Goal: Task Accomplishment & Management: Complete application form

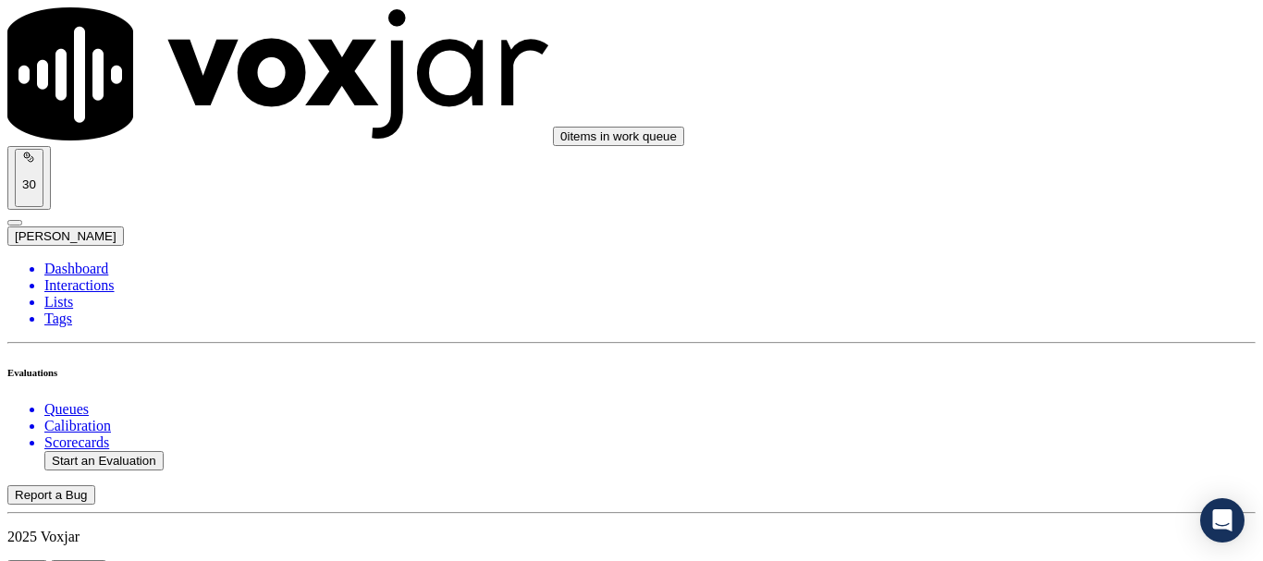
scroll to position [185, 0]
click at [129, 451] on button "Start an Evaluation" at bounding box center [103, 460] width 119 height 19
type input "20250917-123152_7814753281-all.mp3"
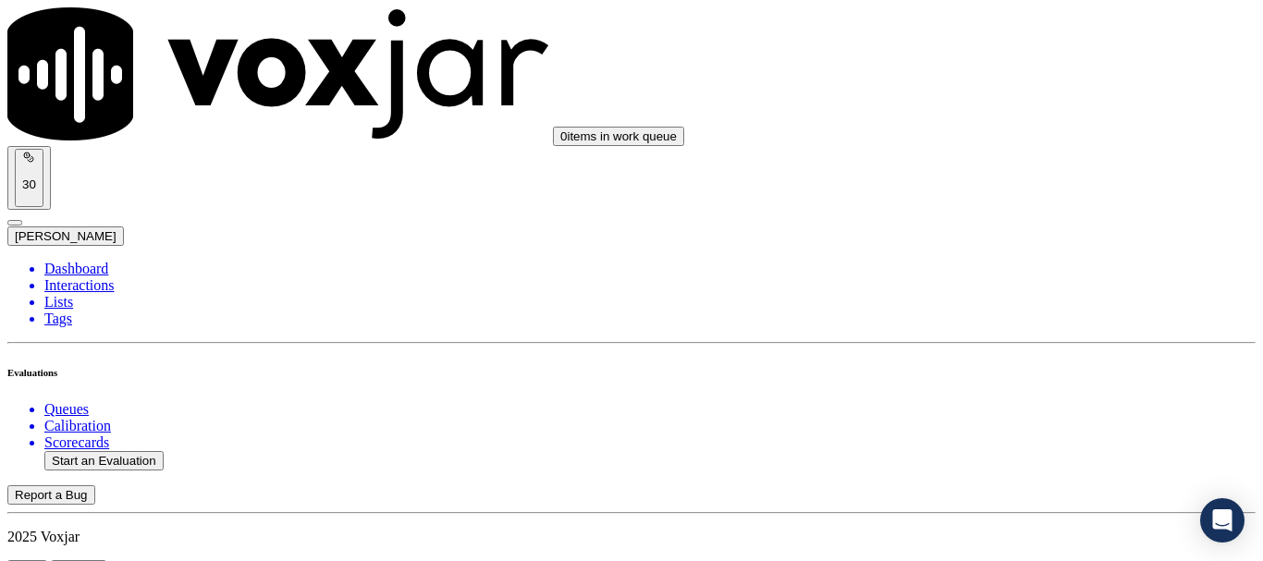
type input "mic"
type input "[DATE]T17:26"
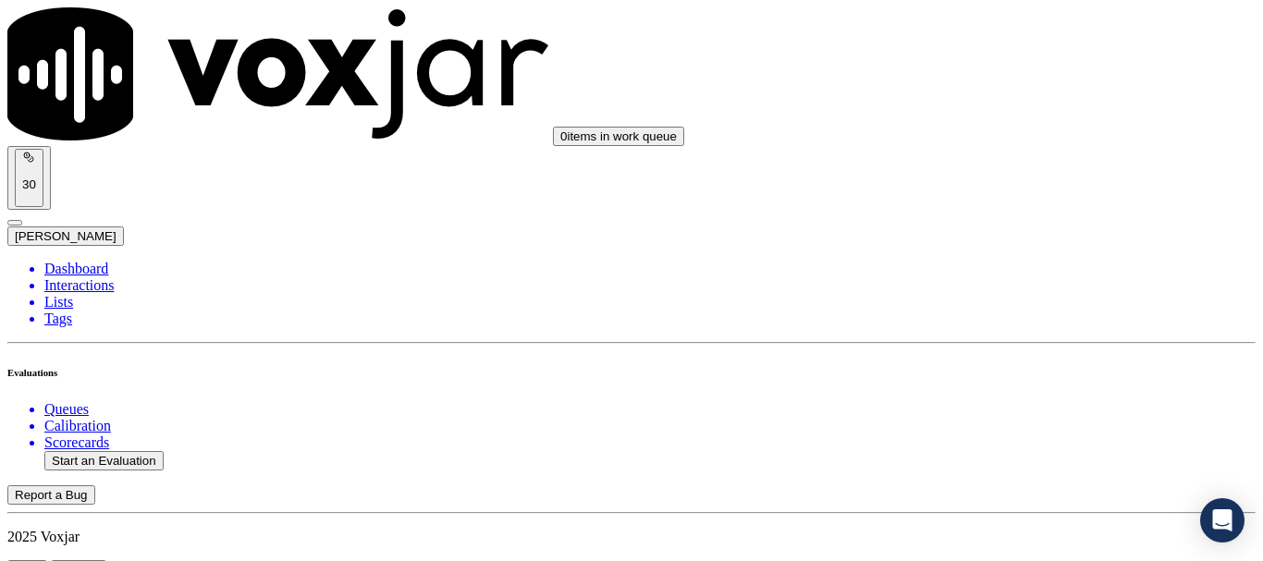
scroll to position [162, 0]
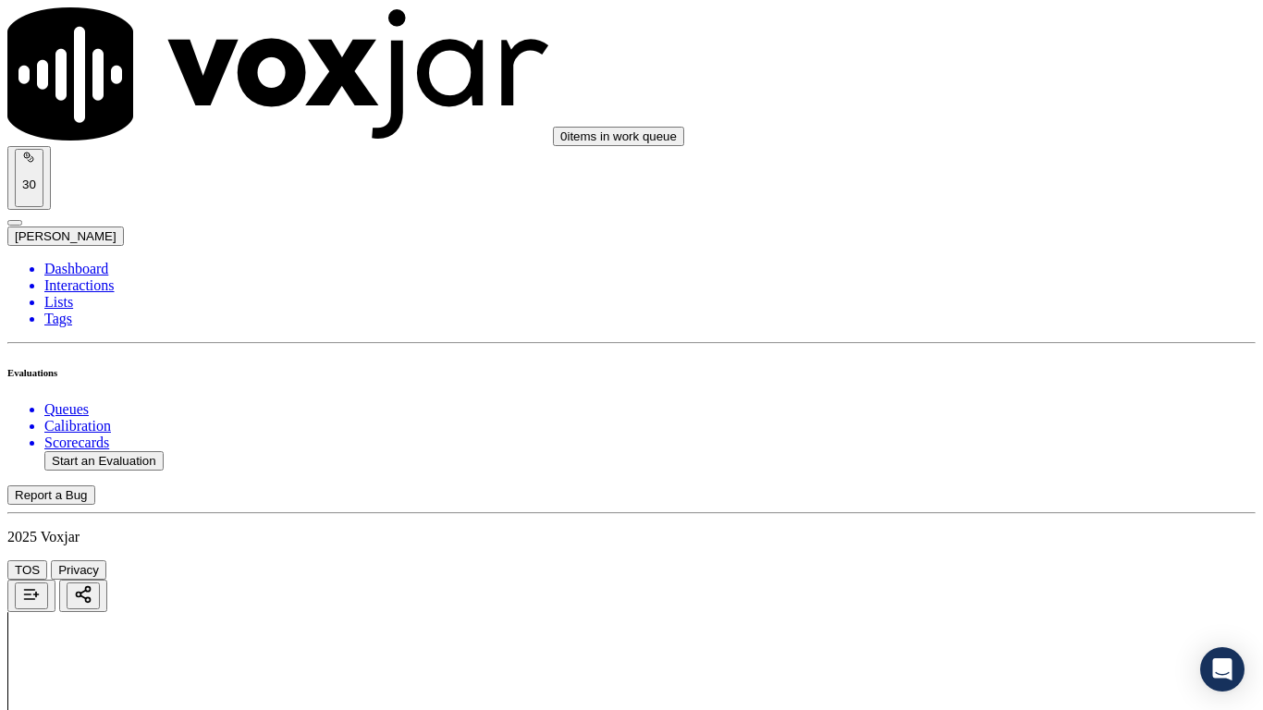
drag, startPoint x: 746, startPoint y: 656, endPoint x: 763, endPoint y: 659, distance: 16.9
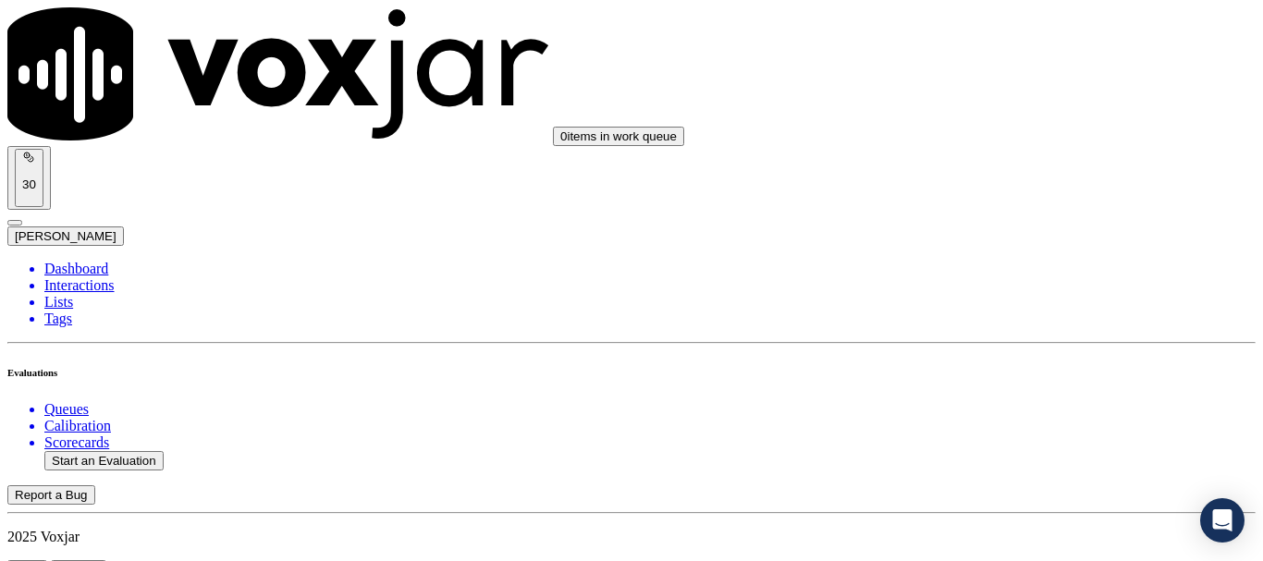
scroll to position [185, 0]
type input "[PERSON_NAME]"
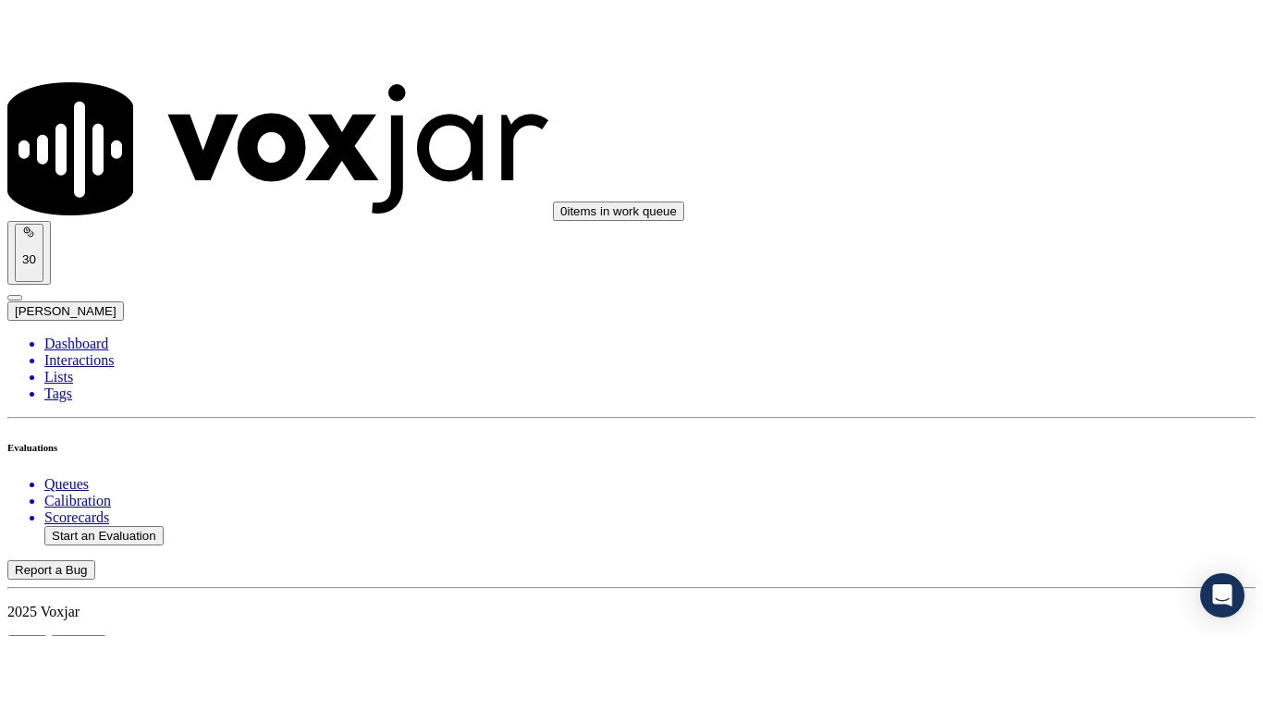
scroll to position [370, 0]
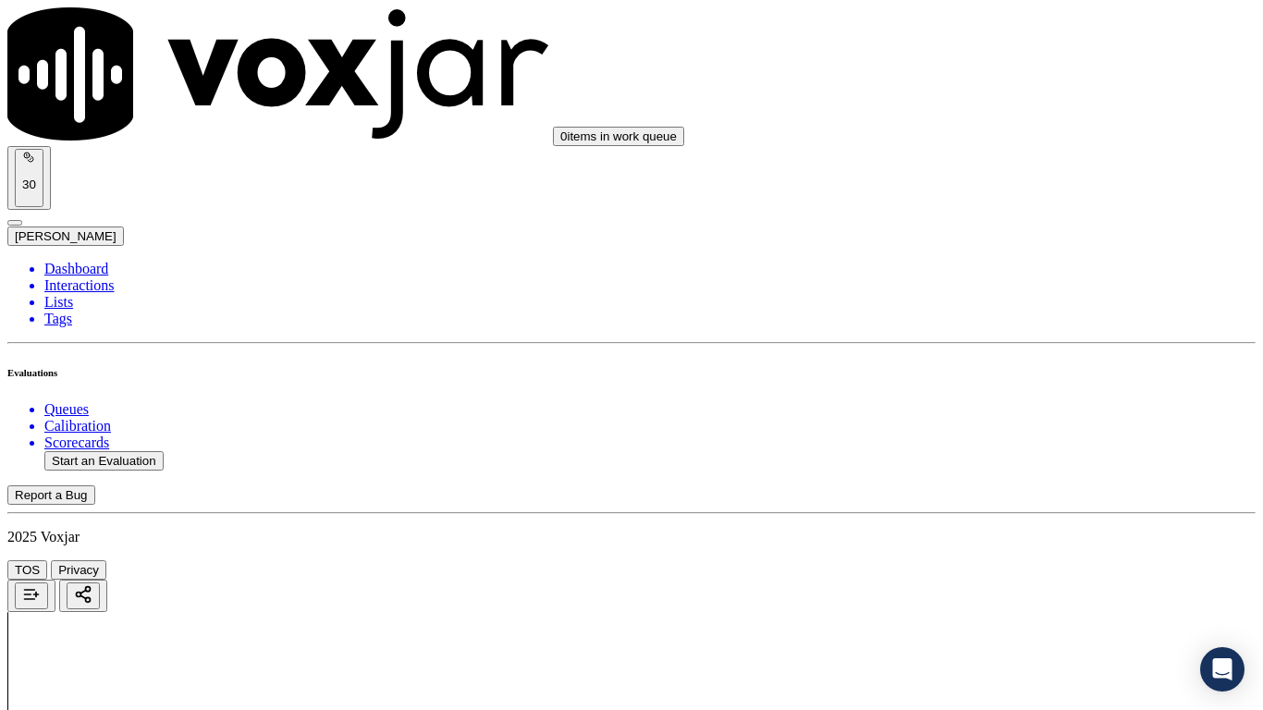
scroll to position [277, 0]
click at [1016, 105] on div "Yes" at bounding box center [1053, 96] width 235 height 17
click at [1020, 360] on div "Yes" at bounding box center [1053, 351] width 235 height 17
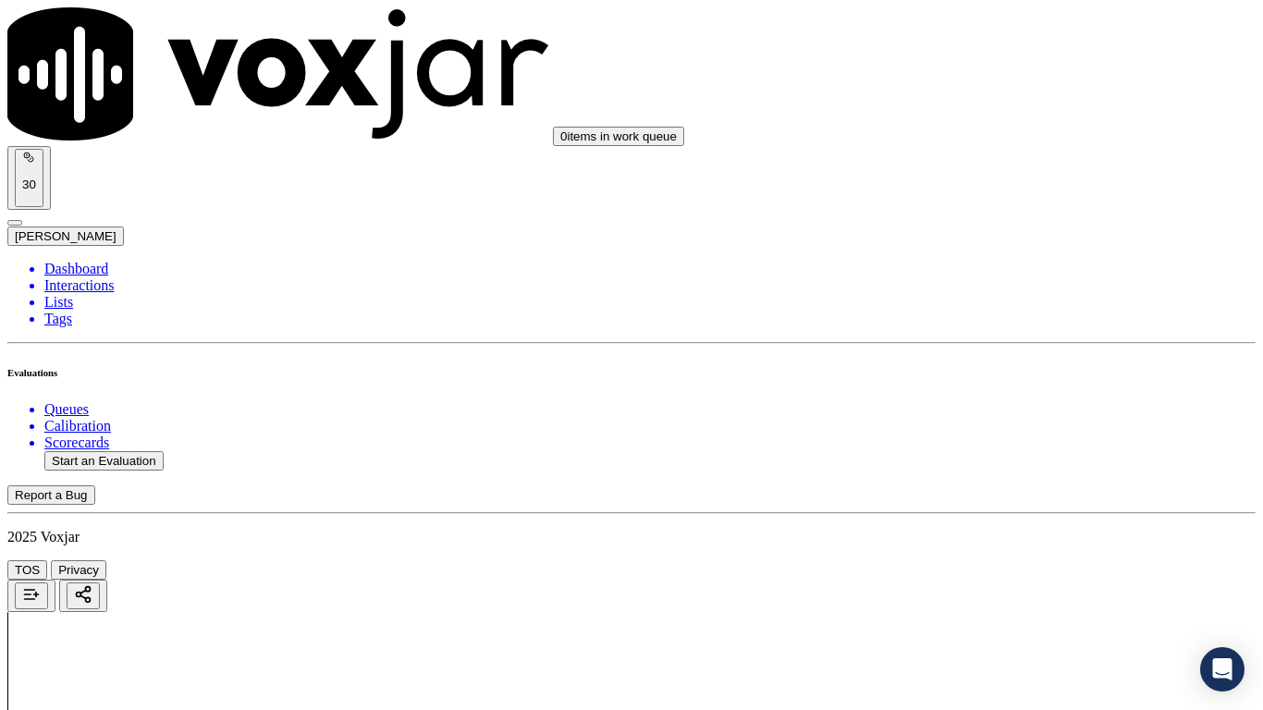
click at [1025, 561] on div "Yes" at bounding box center [1053, 584] width 235 height 17
click at [1016, 234] on div "N/A" at bounding box center [1053, 225] width 235 height 17
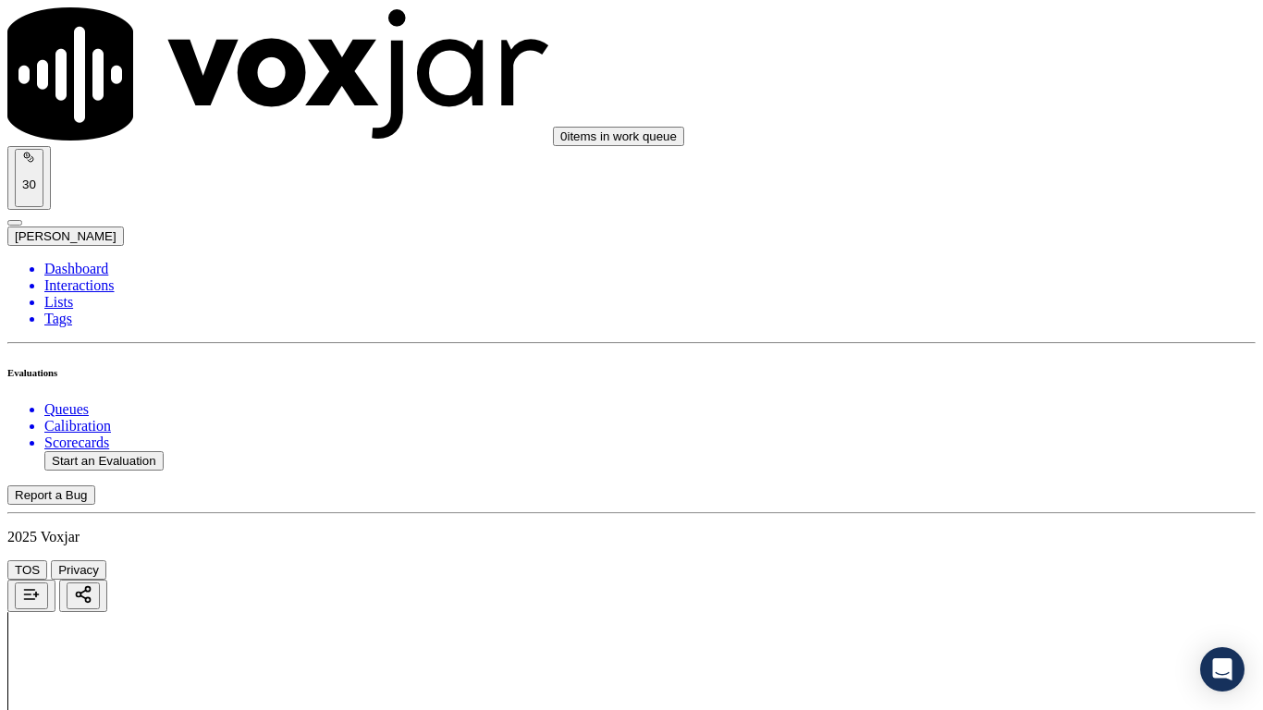
click at [1029, 534] on div "N/A" at bounding box center [1053, 525] width 235 height 17
click at [1022, 269] on div "Yes" at bounding box center [1053, 262] width 235 height 17
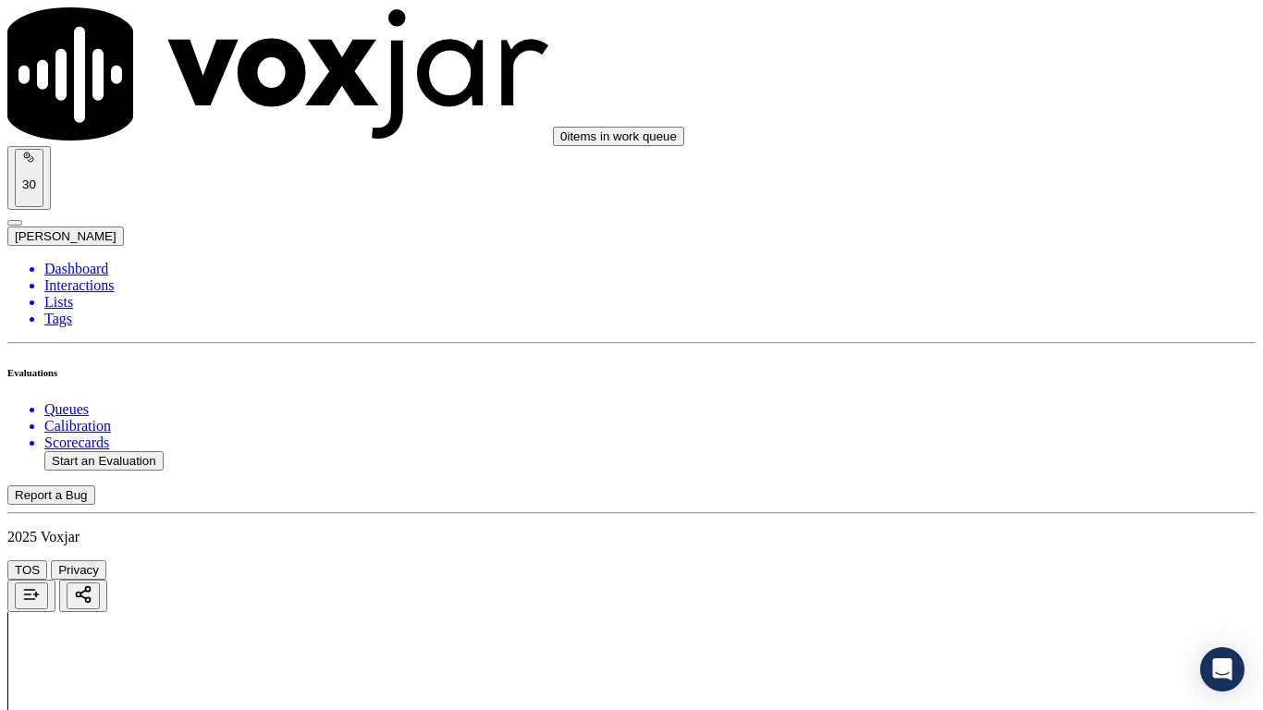
click at [1038, 526] on div "Yes" at bounding box center [1053, 518] width 235 height 17
click at [1023, 319] on div "Yes" at bounding box center [1053, 310] width 235 height 17
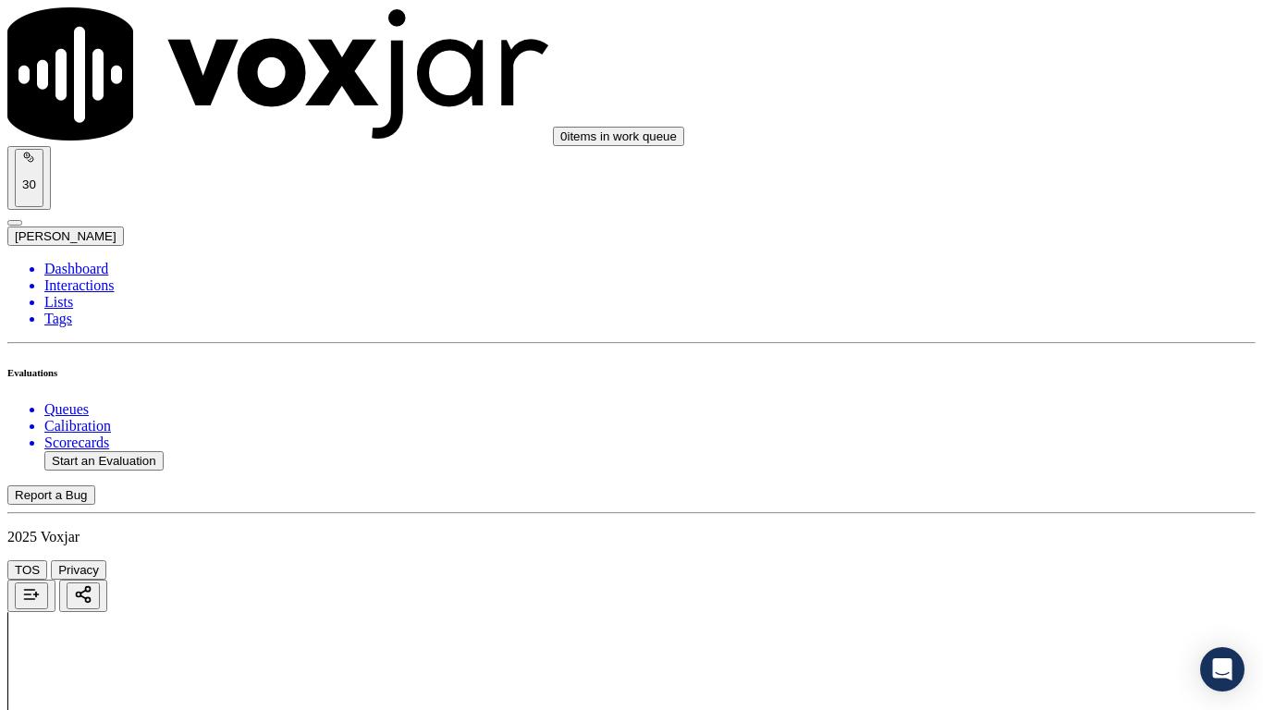
click at [1055, 552] on div "Yes" at bounding box center [1053, 544] width 235 height 17
click at [1010, 171] on div "Yes" at bounding box center [1053, 174] width 235 height 17
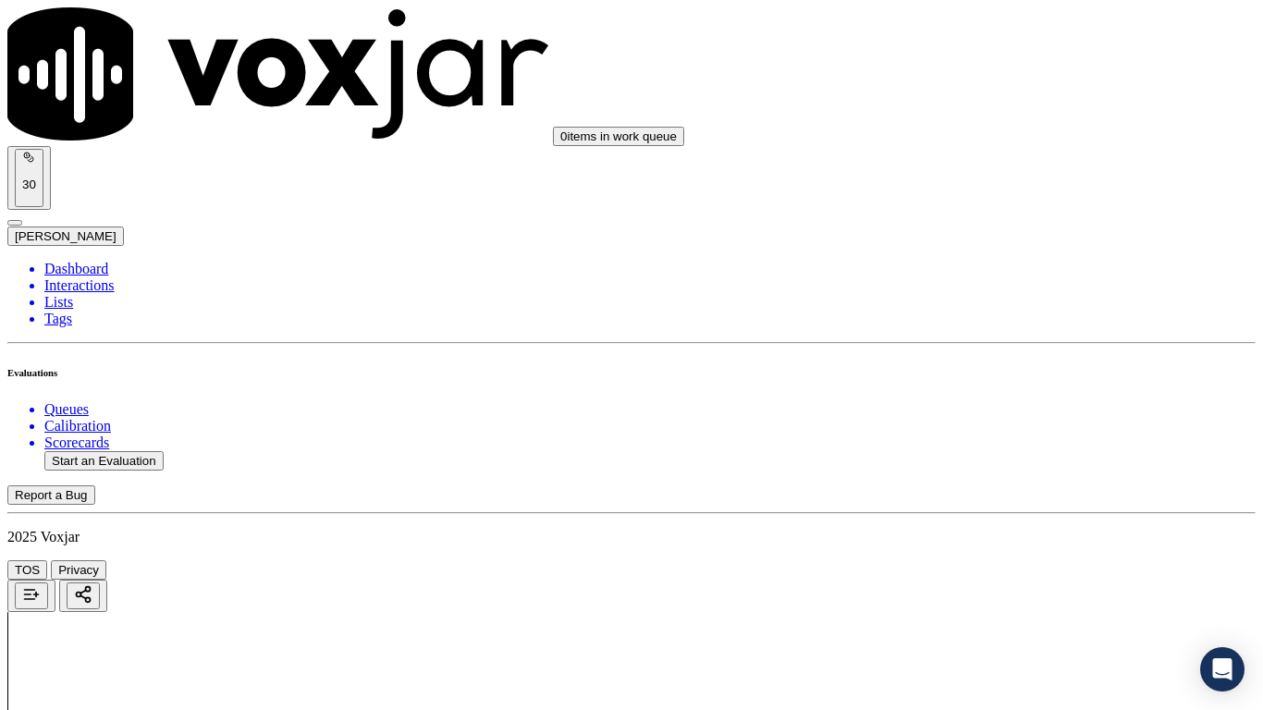
click at [1026, 545] on div "Yes" at bounding box center [1053, 536] width 235 height 17
click at [994, 404] on div "Yes" at bounding box center [1053, 396] width 235 height 17
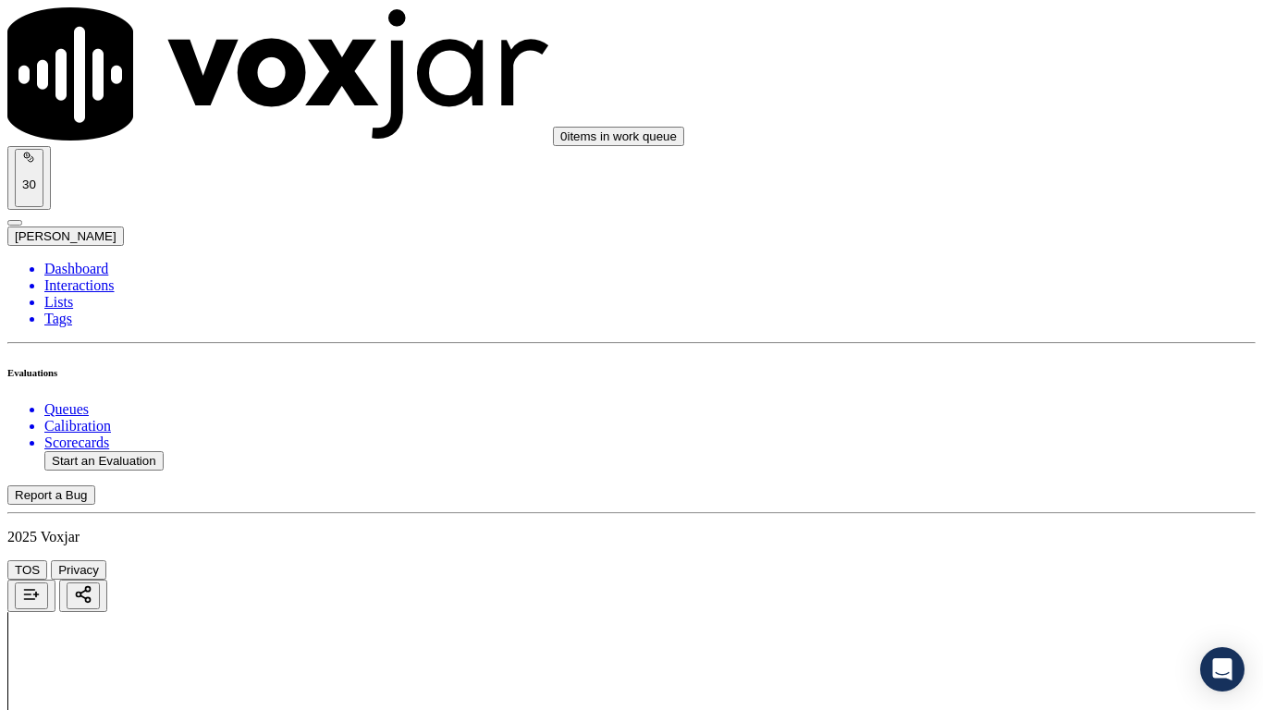
drag, startPoint x: 1005, startPoint y: 598, endPoint x: 992, endPoint y: 613, distance: 20.3
click at [989, 493] on div "Yes" at bounding box center [1053, 486] width 235 height 17
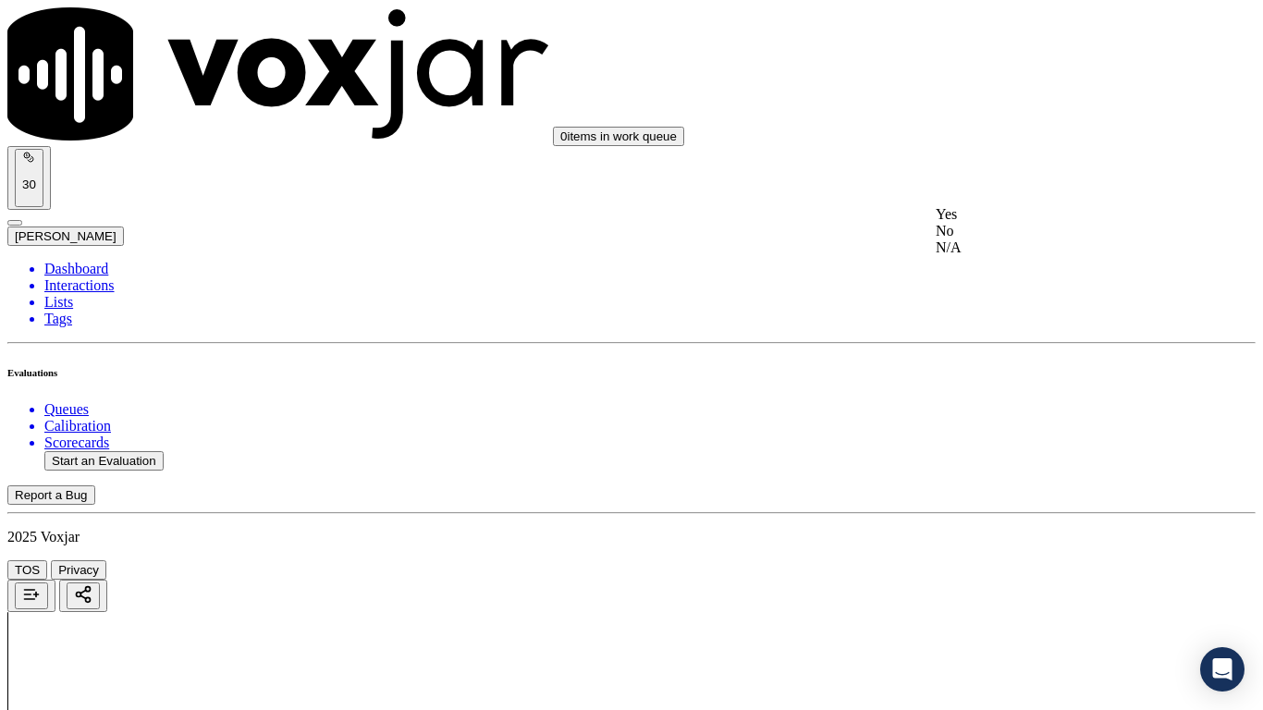
click at [997, 215] on div "Yes" at bounding box center [1053, 214] width 235 height 17
click at [974, 86] on div "Yes" at bounding box center [1053, 77] width 235 height 17
drag, startPoint x: 1004, startPoint y: 302, endPoint x: 1003, endPoint y: 317, distance: 15.8
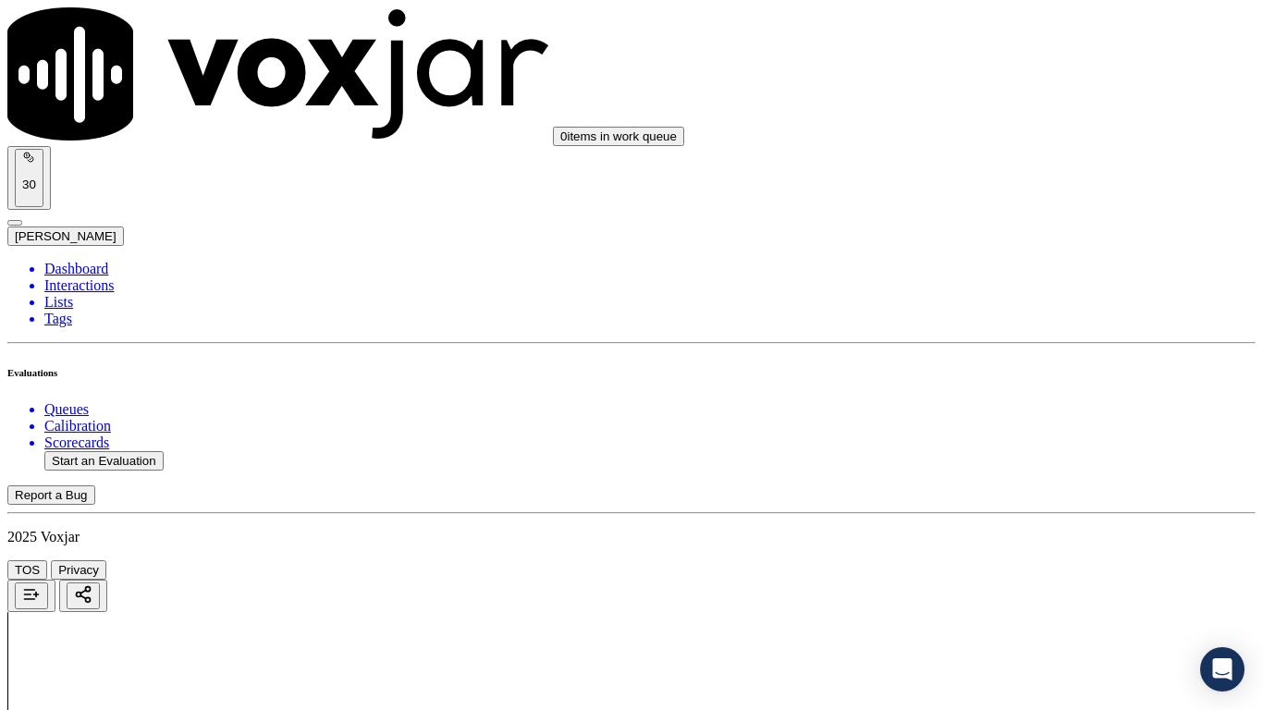
click at [992, 341] on div "Yes" at bounding box center [1053, 333] width 235 height 17
click at [1001, 319] on div "Yes" at bounding box center [1053, 310] width 235 height 17
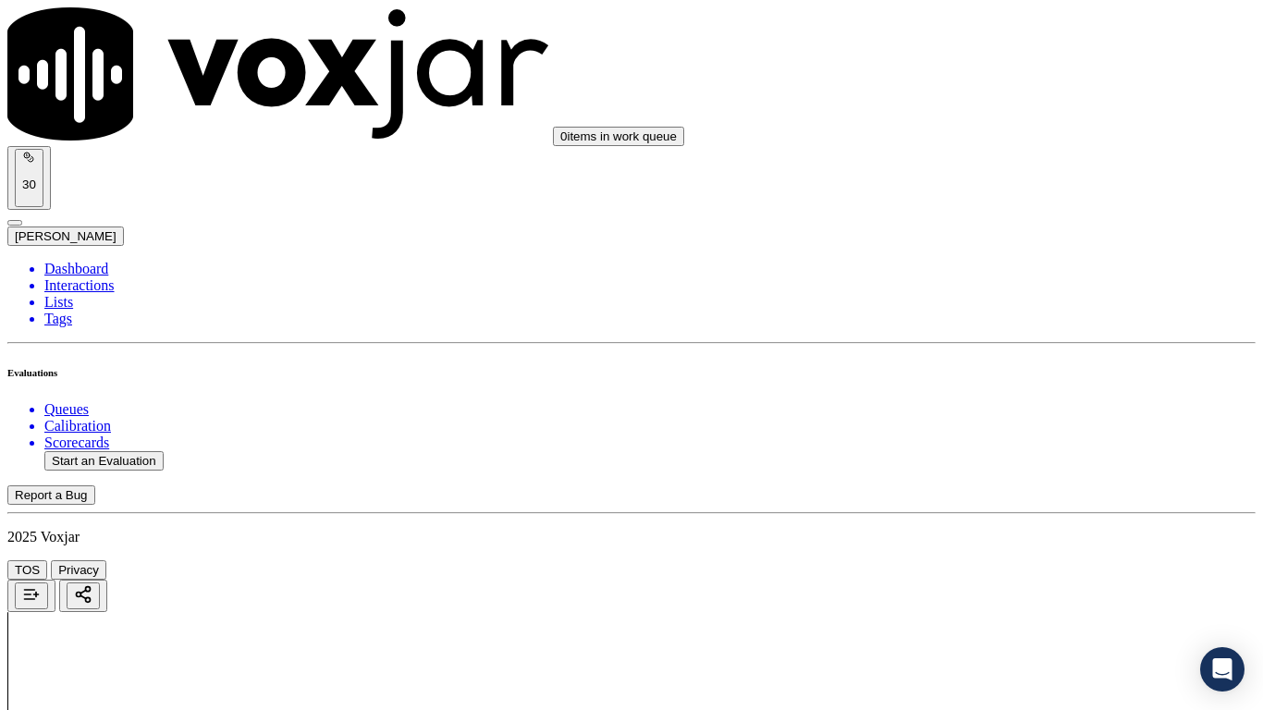
scroll to position [4532, 0]
click at [993, 275] on div "Yes" at bounding box center [1053, 266] width 235 height 17
click at [1029, 561] on div "Yes" at bounding box center [1053, 597] width 235 height 17
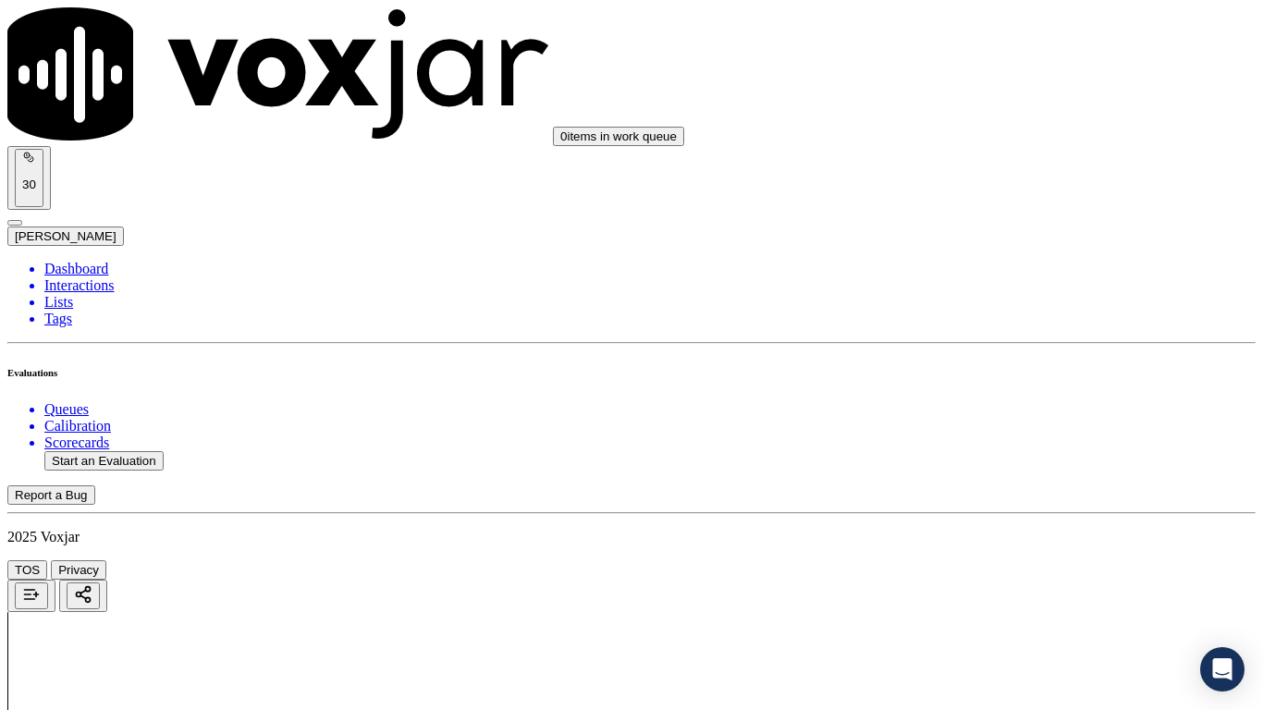
scroll to position [4995, 0]
click at [999, 376] on div "Yes" at bounding box center [1053, 368] width 235 height 17
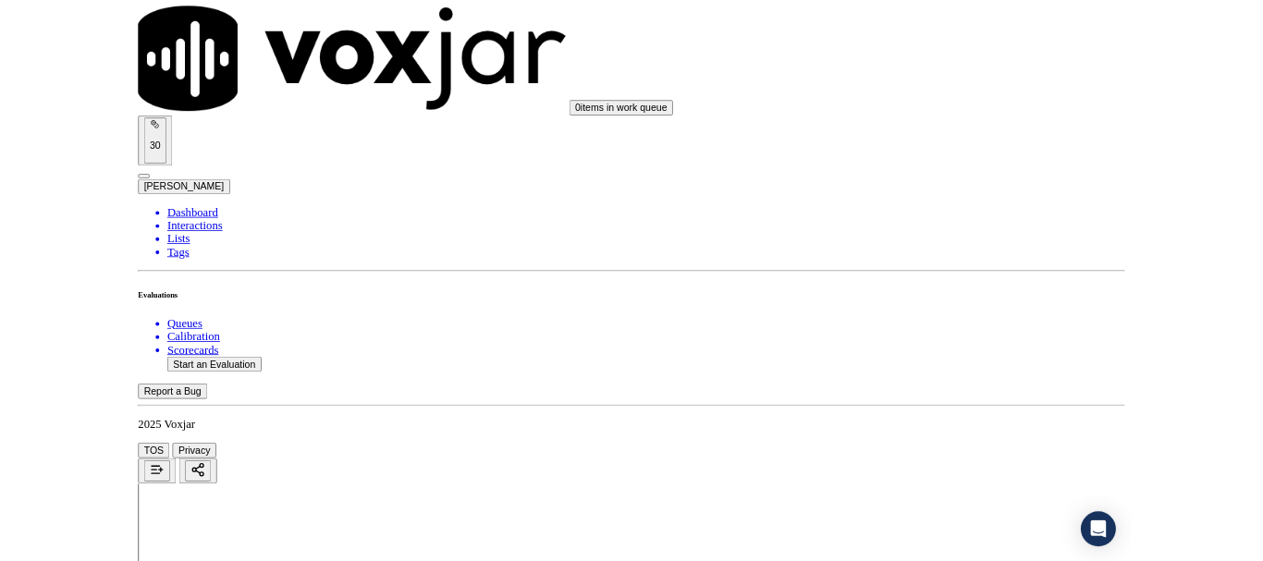
scroll to position [5118, 0]
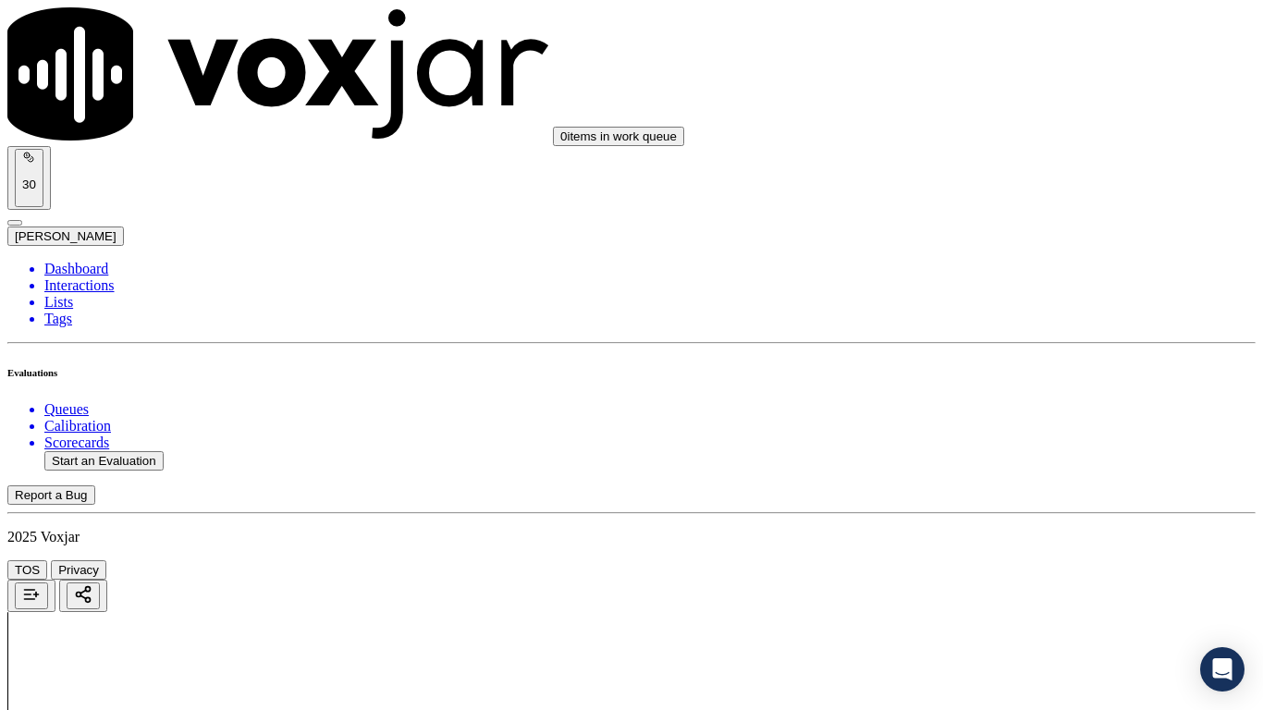
click at [1017, 509] on div "Yes" at bounding box center [1053, 500] width 235 height 17
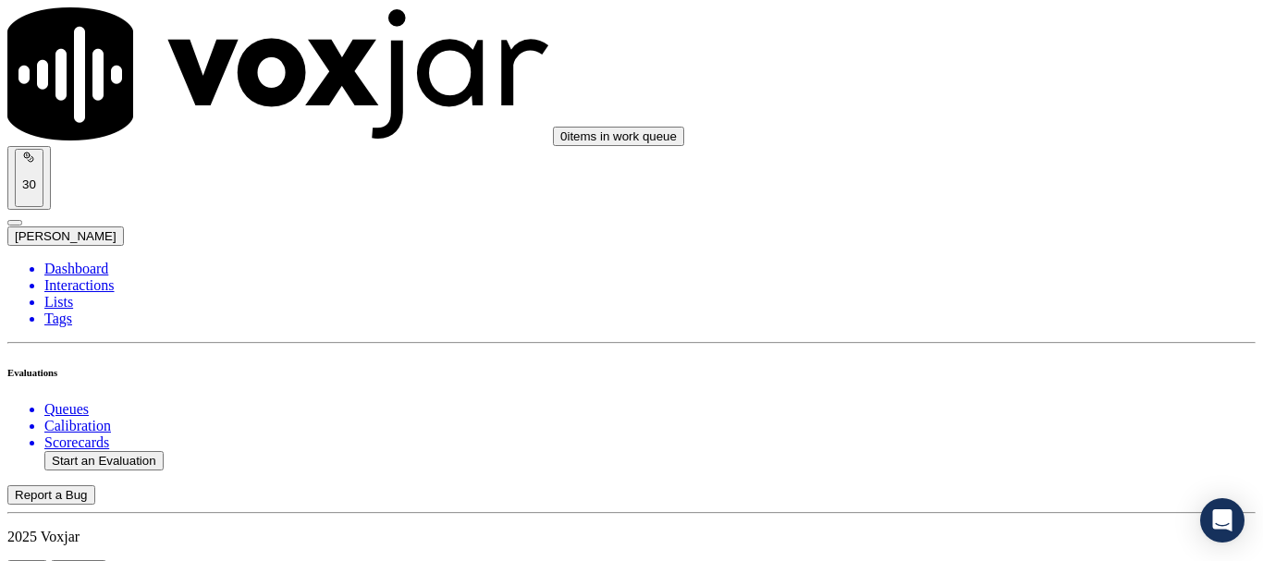
click at [142, 451] on button "Start an Evaluation" at bounding box center [103, 460] width 119 height 19
type input "20250917-162721_2013706206-all.mp3"
type input "[PERSON_NAME]"
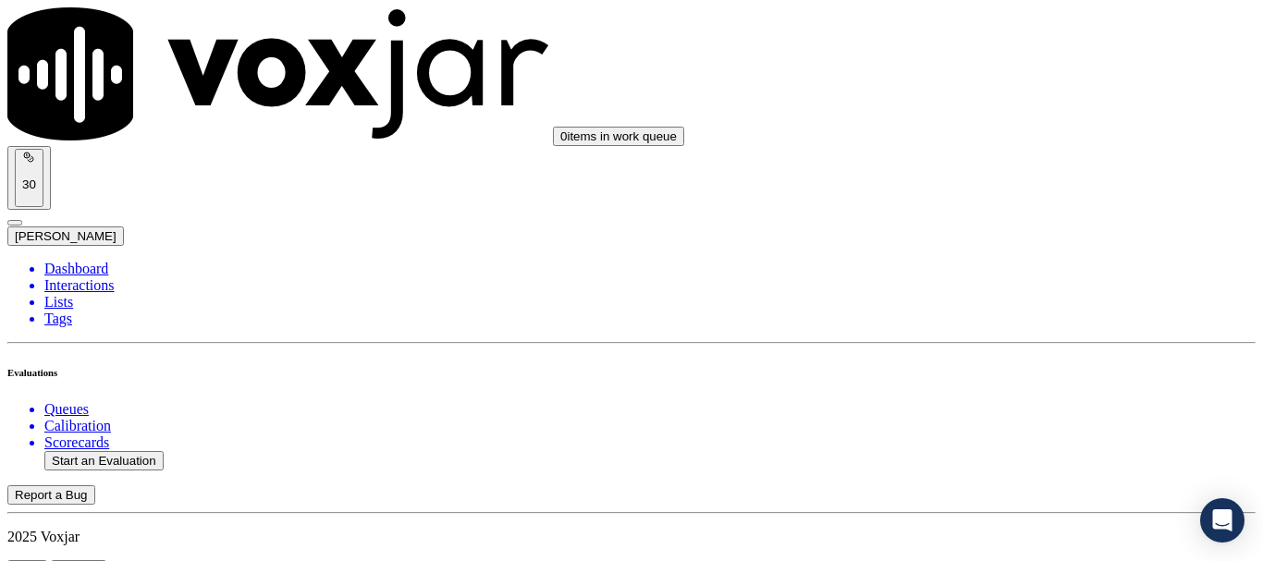
type input "[DATE]T17:43"
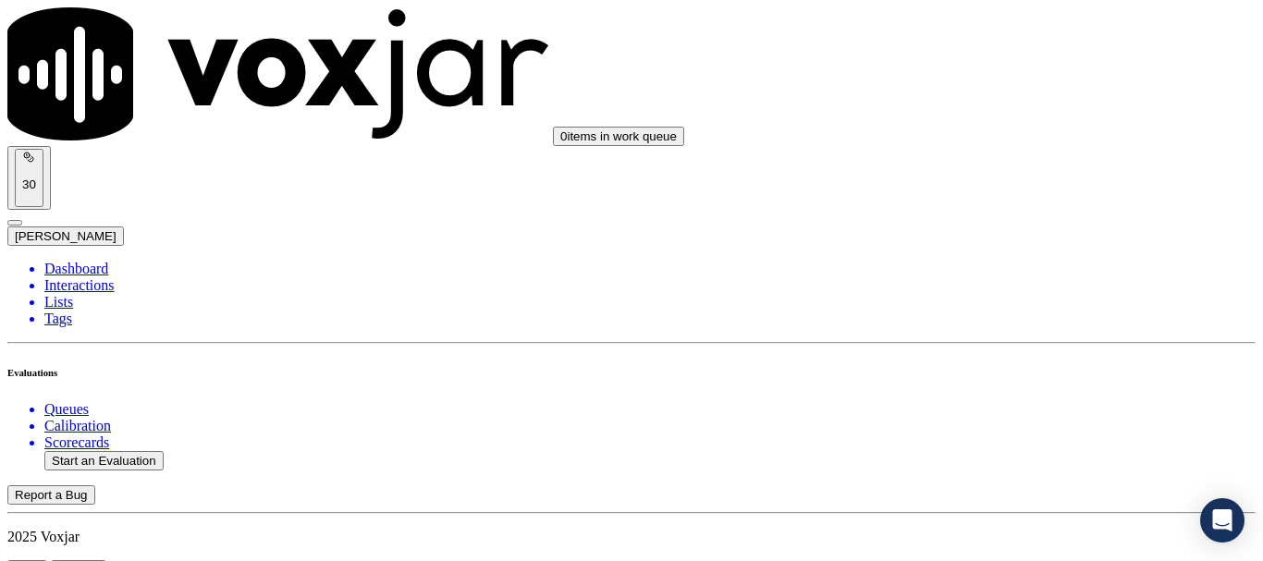
scroll to position [185, 0]
paste input "[PERSON_NAME]"
type input "[PERSON_NAME]"
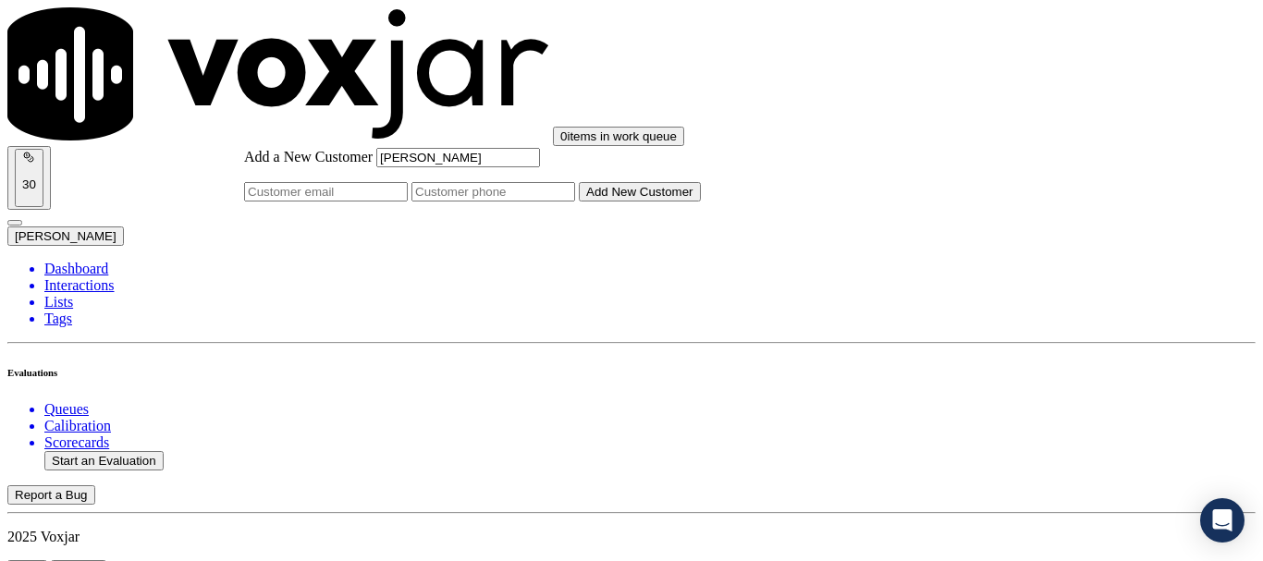
type input "[PERSON_NAME]"
click at [575, 202] on input "Add a New Customer" at bounding box center [494, 191] width 164 height 19
paste input "2013706206"
type input "2013706206"
click at [696, 202] on button "Add New Customer" at bounding box center [640, 191] width 122 height 19
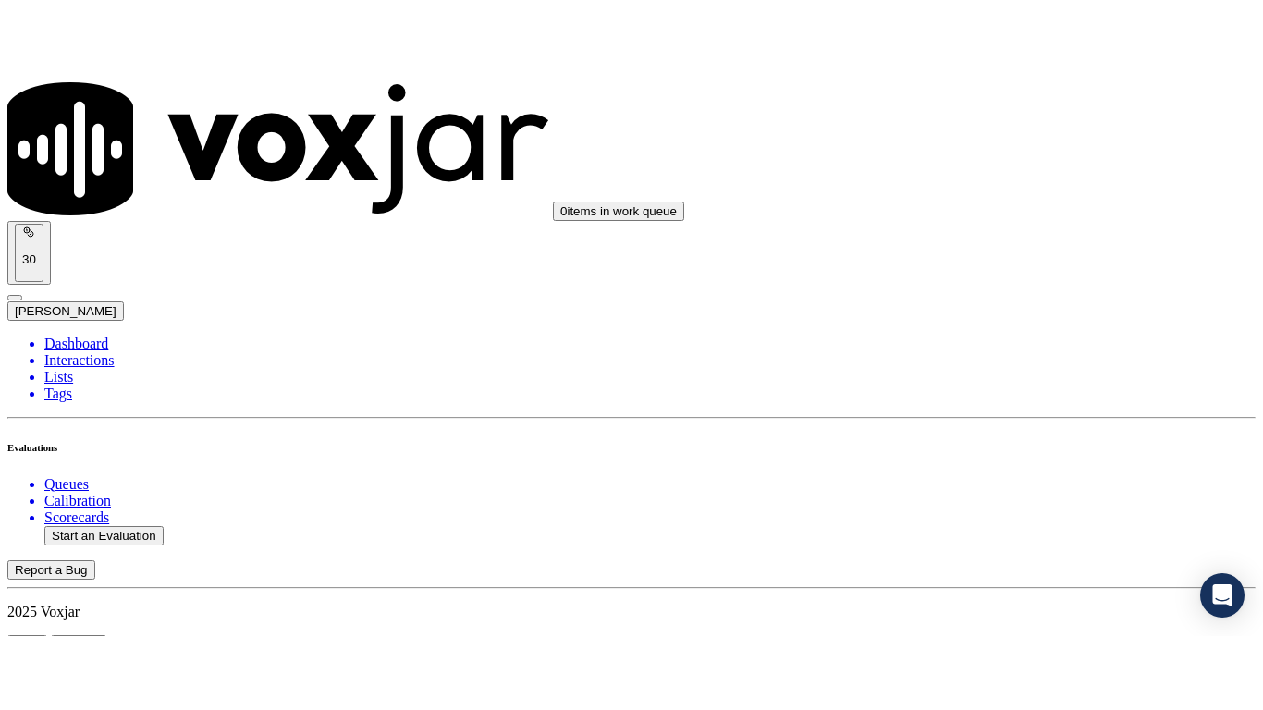
scroll to position [370, 0]
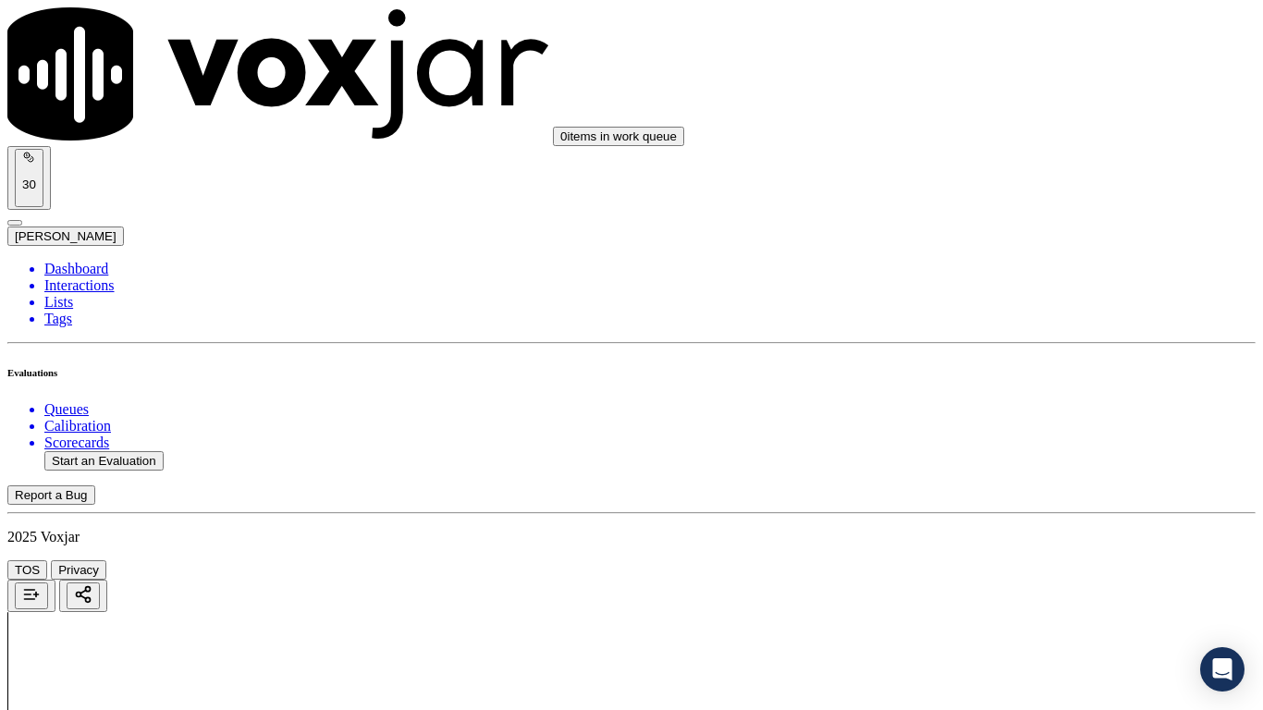
scroll to position [277, 0]
click at [992, 105] on div "Yes" at bounding box center [1053, 96] width 235 height 17
click at [1027, 360] on div "Yes" at bounding box center [1053, 351] width 235 height 17
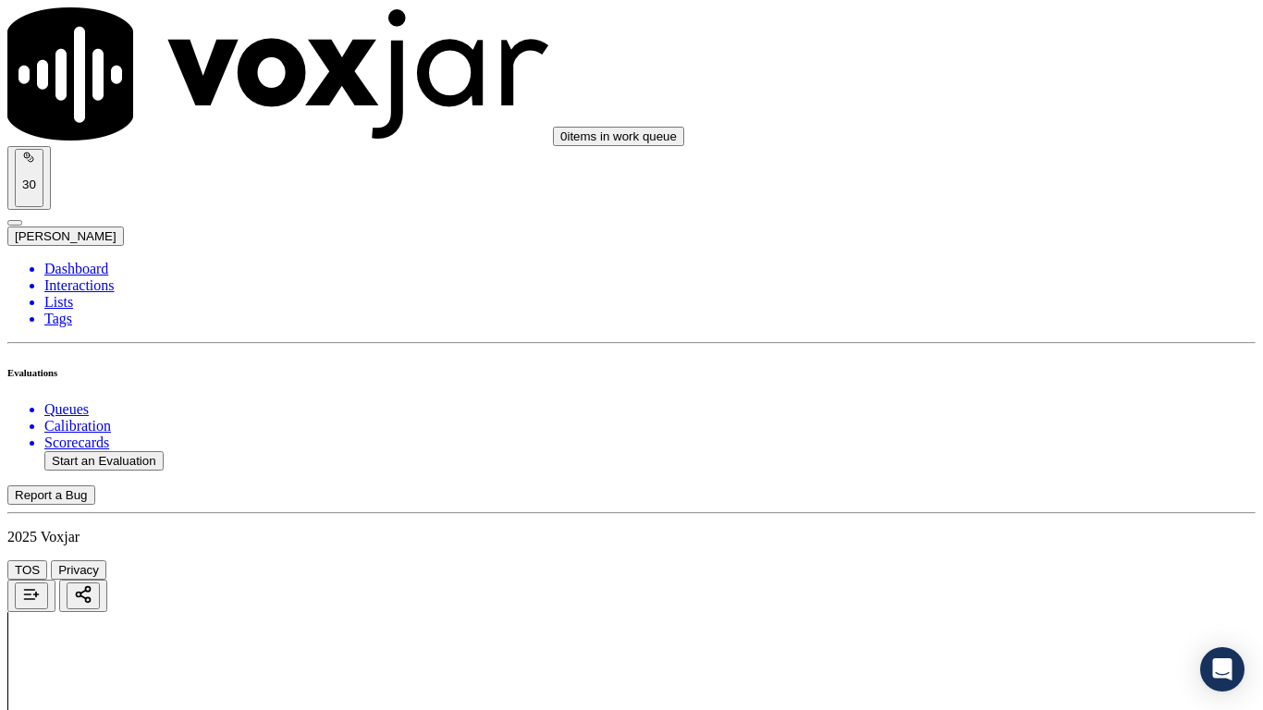
click at [1016, 561] on div "Yes" at bounding box center [1053, 584] width 235 height 17
click at [1014, 326] on div "N/A" at bounding box center [1053, 318] width 235 height 17
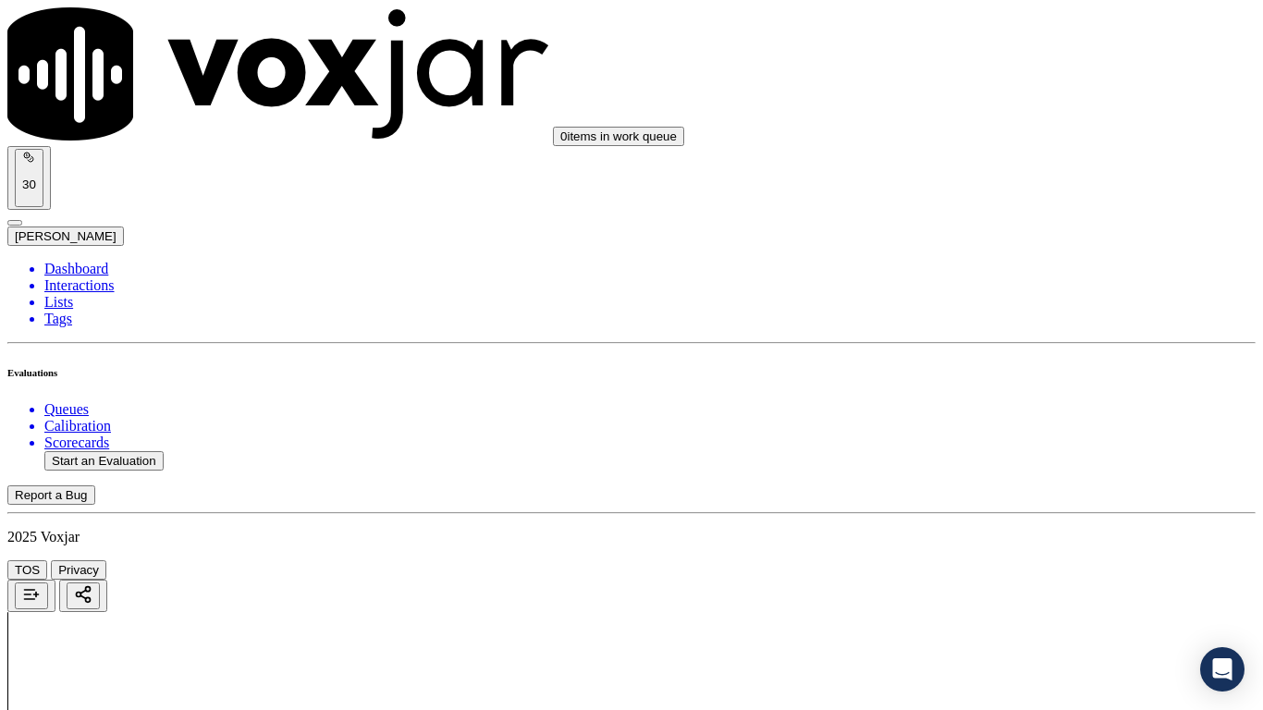
click at [1020, 561] on div "N/A" at bounding box center [1053, 618] width 235 height 17
click at [1005, 355] on div "Yes" at bounding box center [1053, 355] width 235 height 17
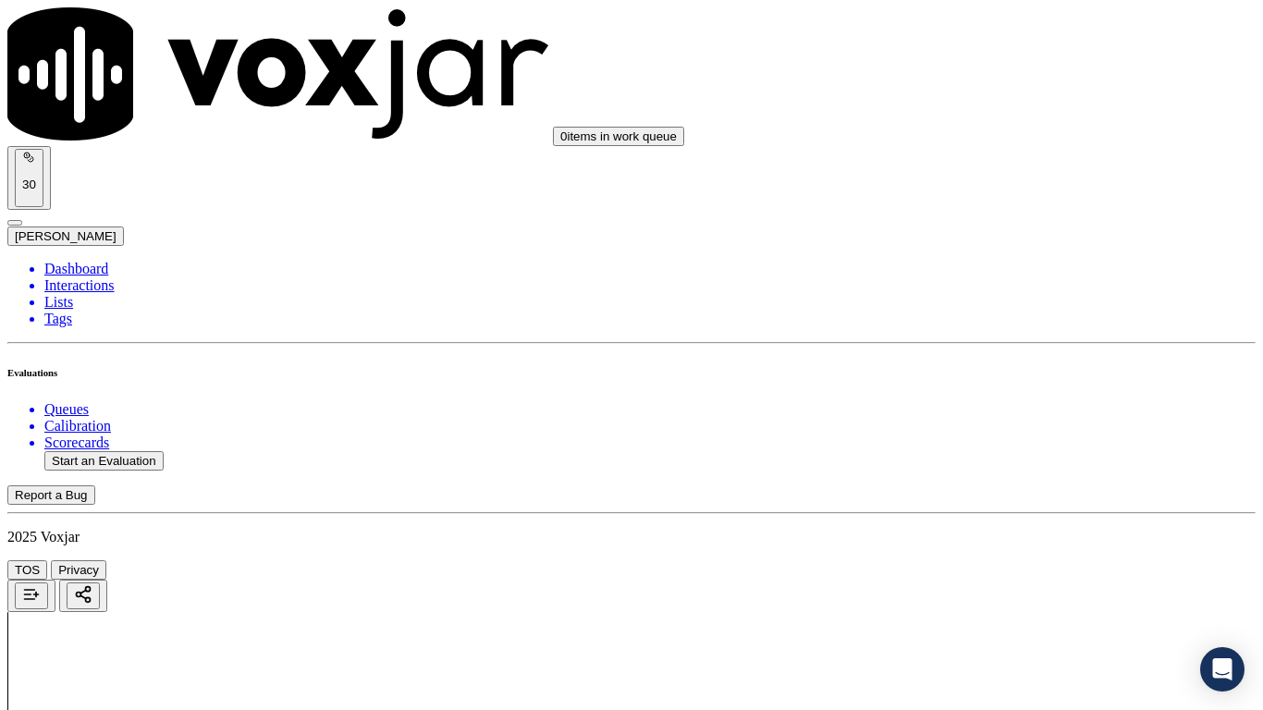
click at [1036, 561] on div "Yes" at bounding box center [1053, 610] width 235 height 17
click at [1012, 412] on div "Yes" at bounding box center [1053, 403] width 235 height 17
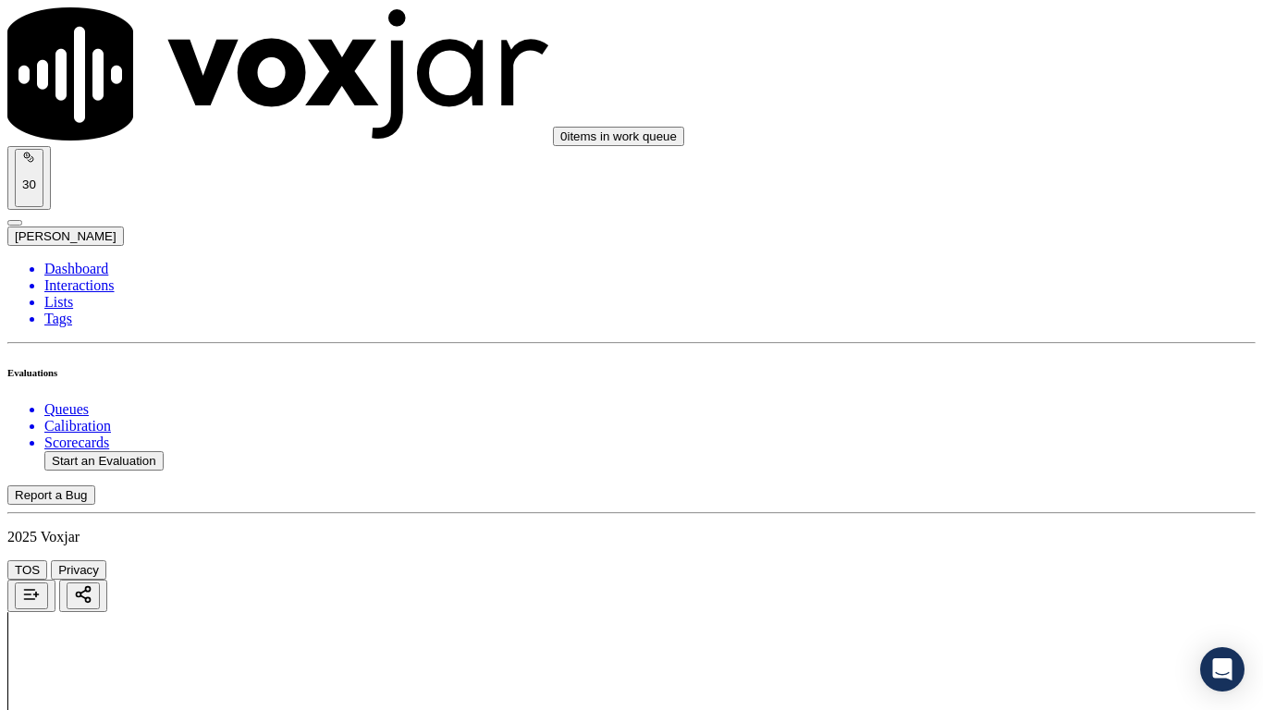
click at [1000, 502] on div "Yes" at bounding box center [1053, 494] width 235 height 17
click at [998, 367] on div "Yes" at bounding box center [1053, 359] width 235 height 17
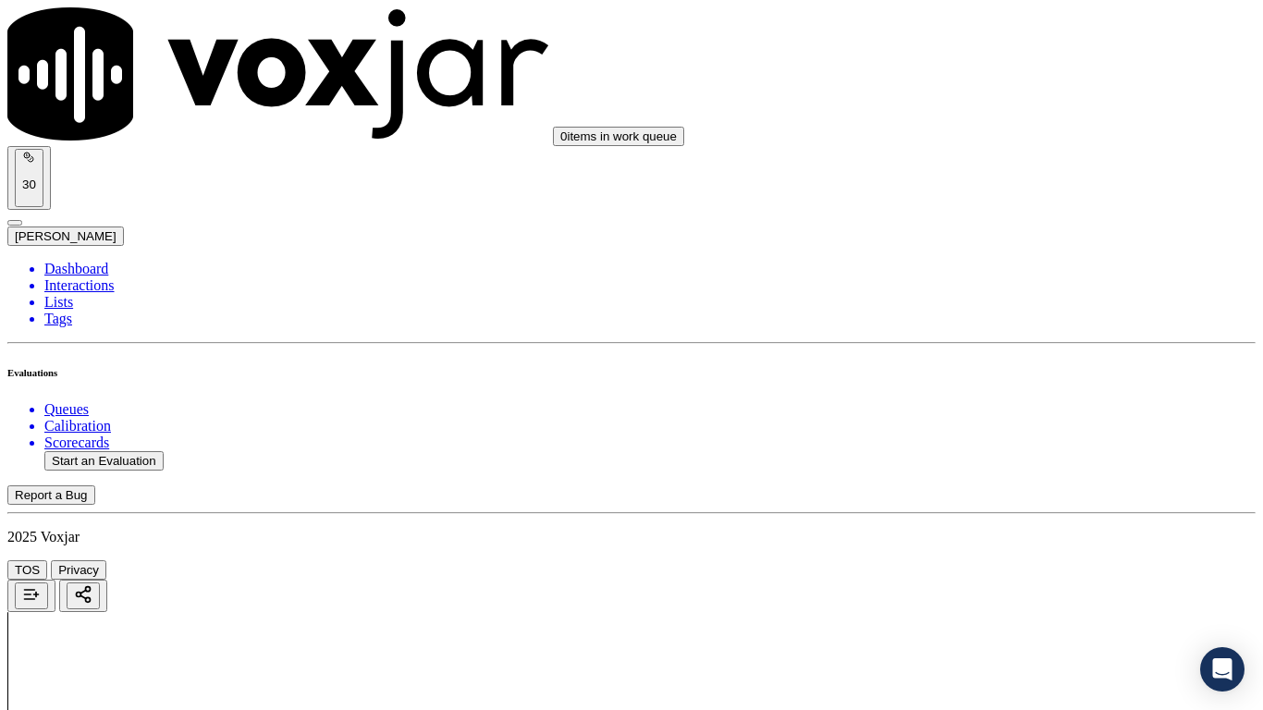
scroll to position [2775, 0]
click at [993, 267] on div "Yes" at bounding box center [1053, 259] width 235 height 17
click at [1028, 561] on div "Yes" at bounding box center [1053, 581] width 235 height 17
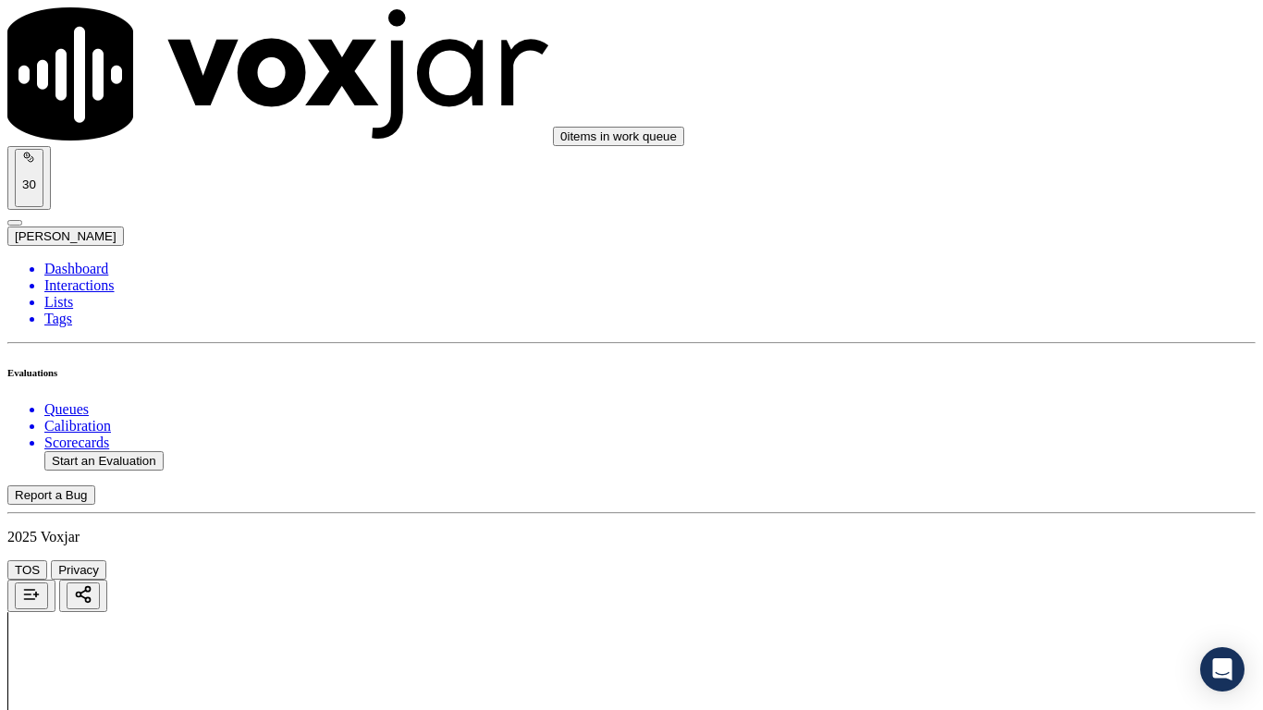
scroll to position [3422, 0]
click at [1041, 408] on div "Yes" at bounding box center [1053, 399] width 235 height 17
click at [1031, 175] on div "Yes" at bounding box center [1053, 166] width 235 height 17
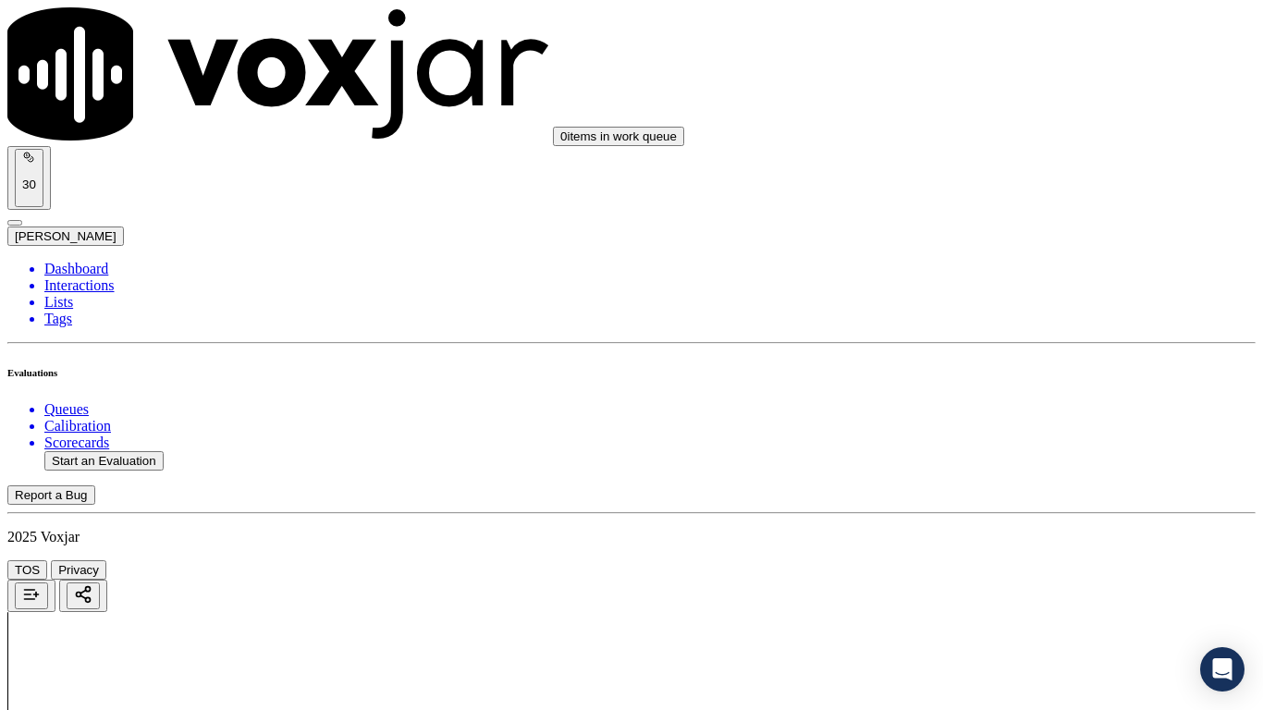
scroll to position [3792, 0]
click at [1027, 271] on div "Yes" at bounding box center [1053, 262] width 235 height 17
click at [1043, 521] on div "Yes" at bounding box center [1053, 518] width 235 height 17
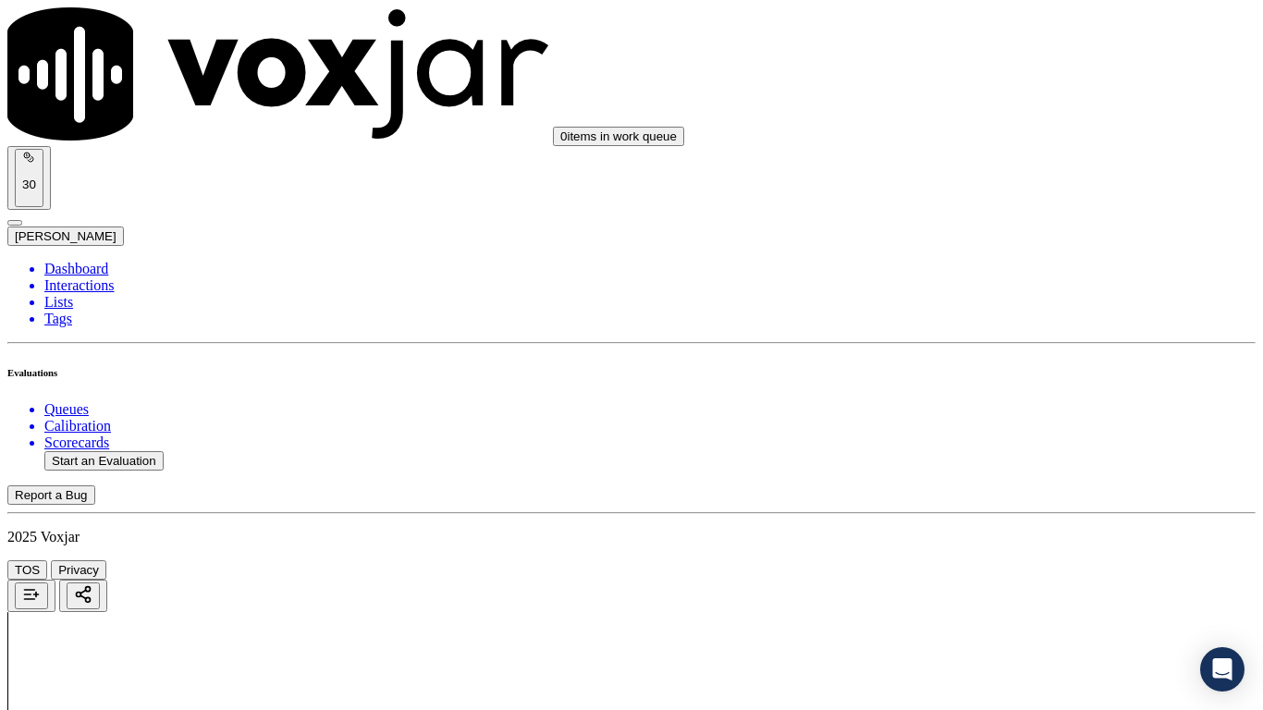
scroll to position [4347, 0]
click at [1028, 222] on div "Yes" at bounding box center [1053, 218] width 235 height 17
click at [1016, 460] on div "Yes" at bounding box center [1053, 451] width 235 height 17
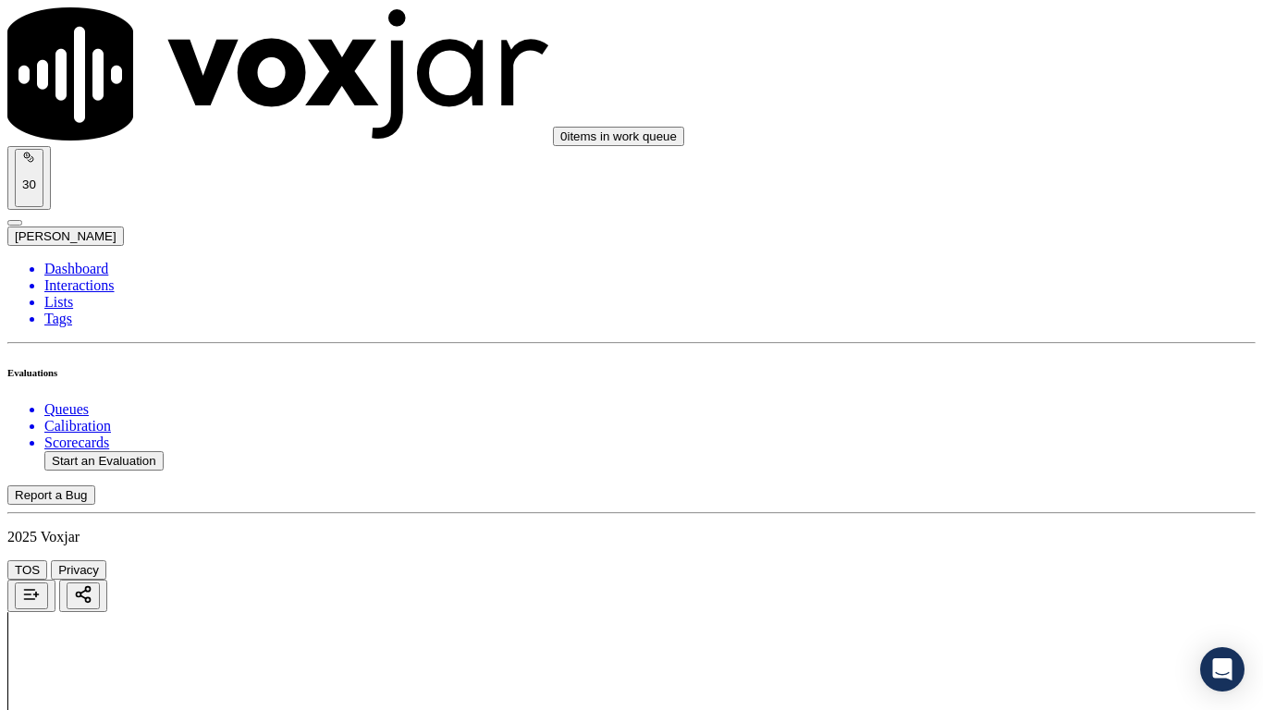
scroll to position [4810, 0]
click at [1004, 328] on div "Yes" at bounding box center [1053, 320] width 235 height 17
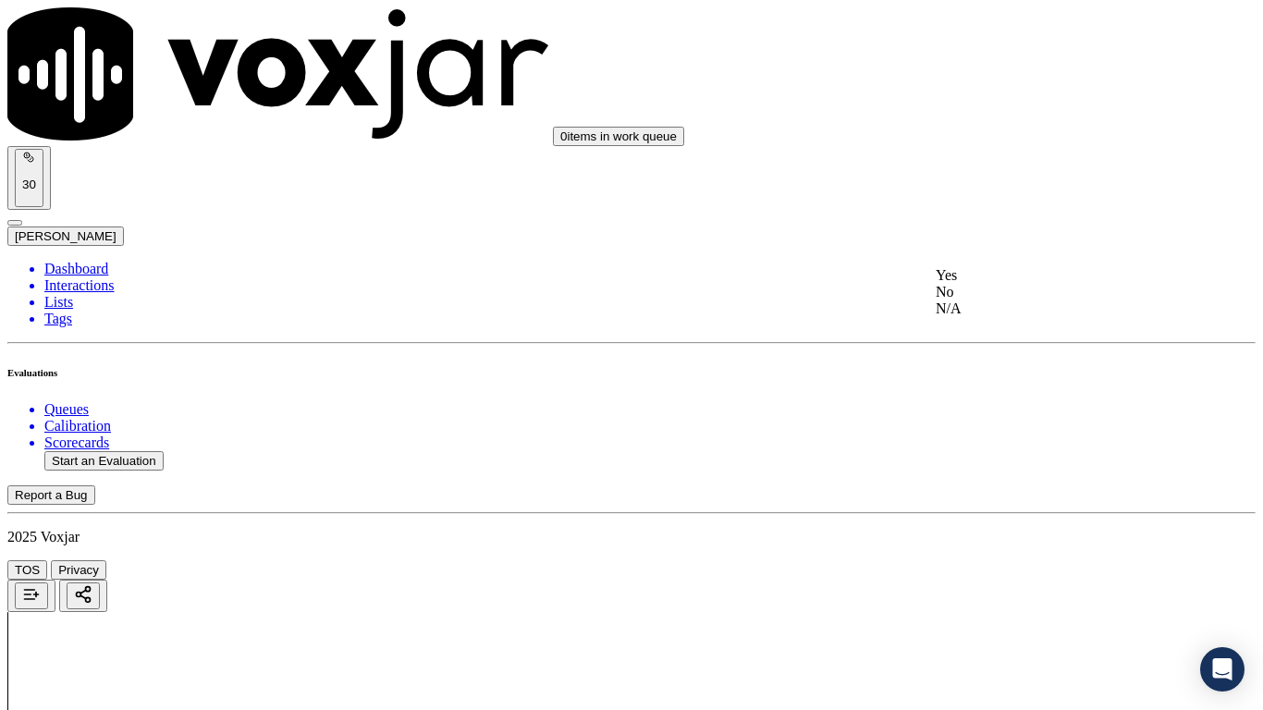
click at [994, 284] on div "Yes" at bounding box center [1053, 275] width 235 height 17
click at [1020, 539] on div "Yes" at bounding box center [1053, 531] width 235 height 17
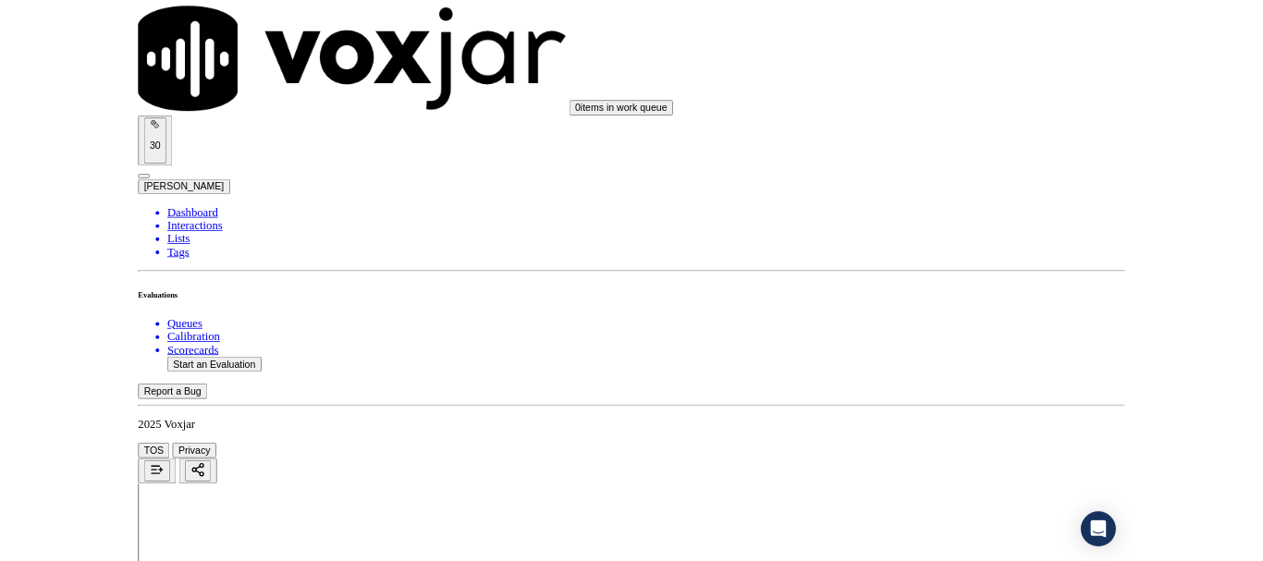
scroll to position [5118, 0]
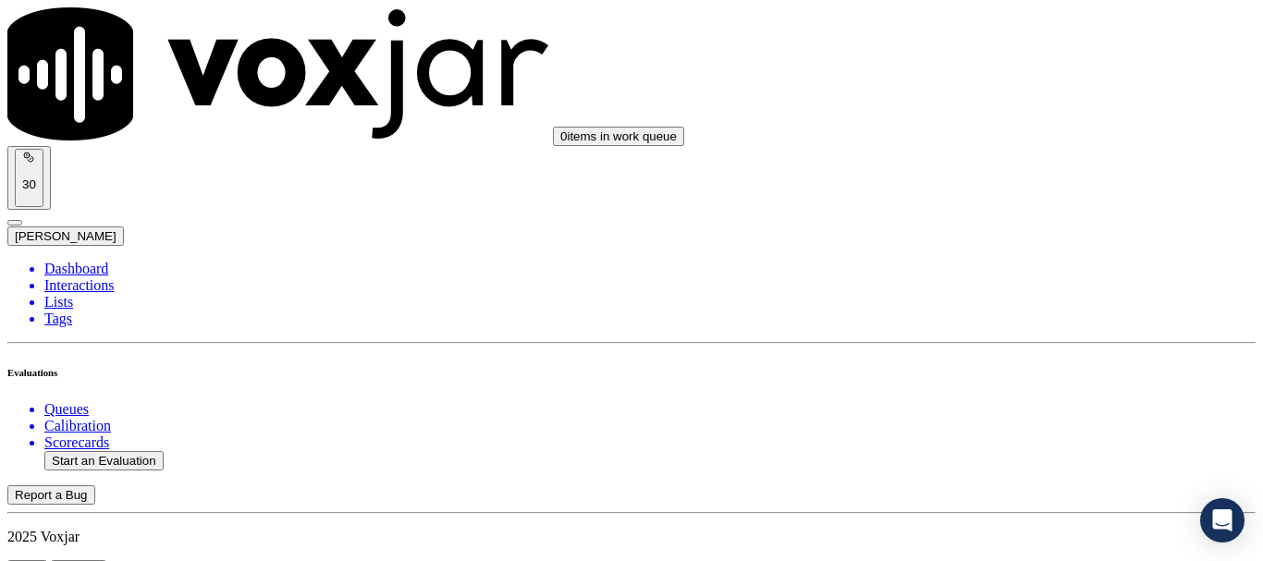
click at [116, 451] on button "Start an Evaluation" at bounding box center [103, 460] width 119 height 19
type input "20250917-131120_8563015521-all.mp3"
type input "fab"
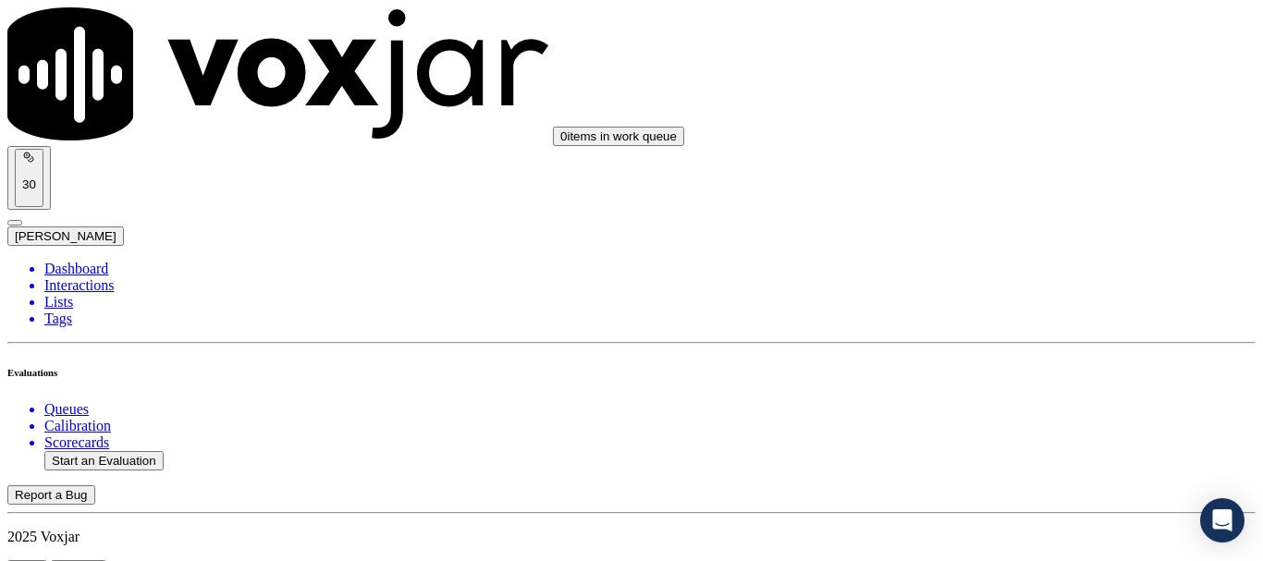
type input "[DATE]T18:14"
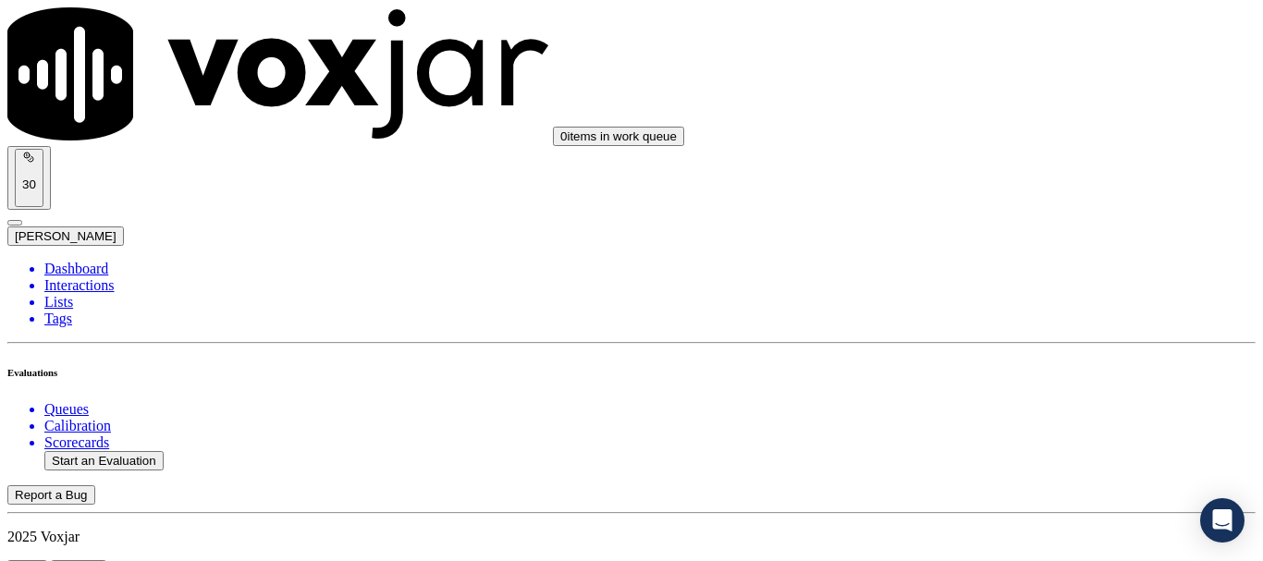
scroll to position [196, 0]
type input "[PERSON_NAME]"
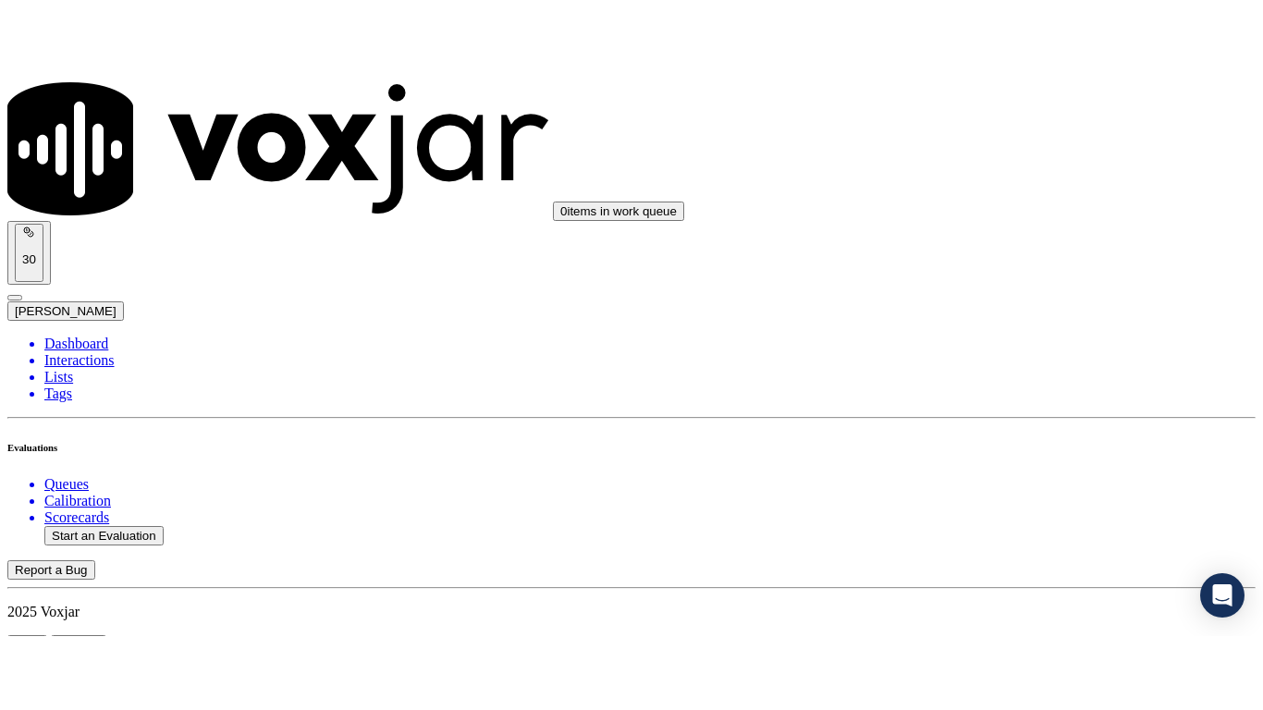
scroll to position [277, 0]
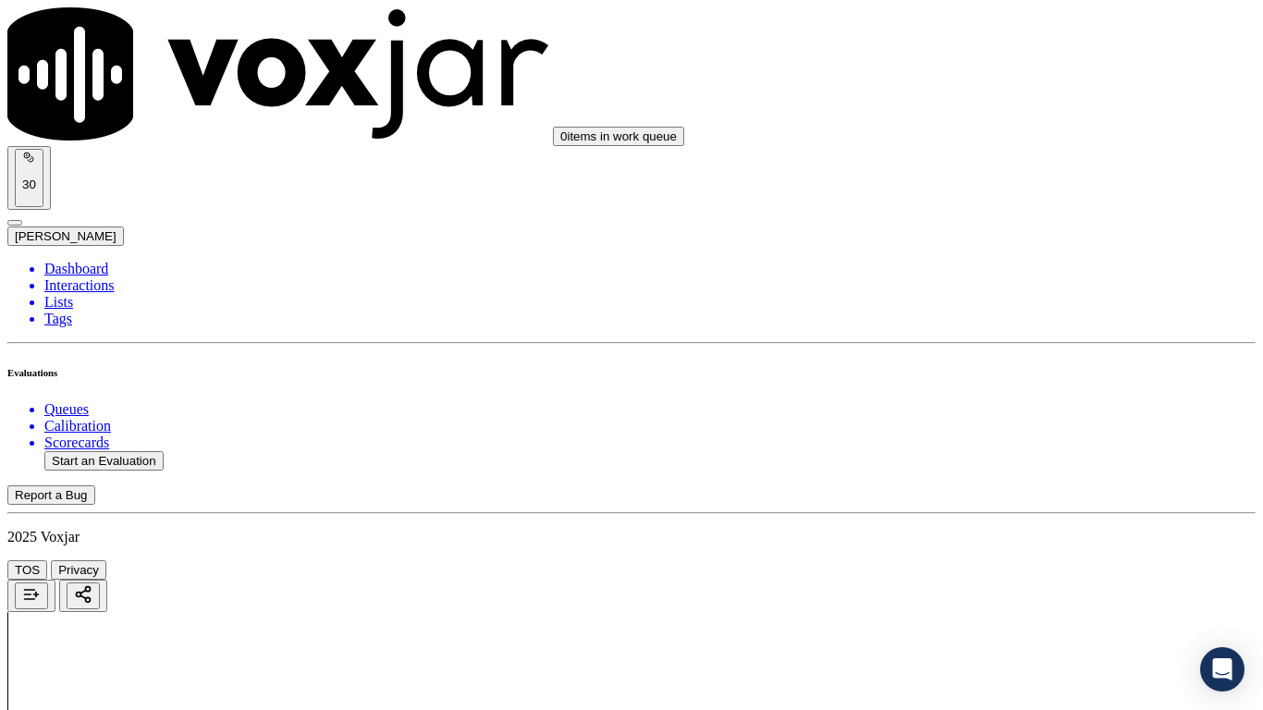
click at [1004, 92] on div "Yes No N/A" at bounding box center [1053, 113] width 235 height 50
click at [992, 105] on div "Yes" at bounding box center [1053, 96] width 235 height 17
click at [1045, 360] on div "Yes" at bounding box center [1053, 351] width 235 height 17
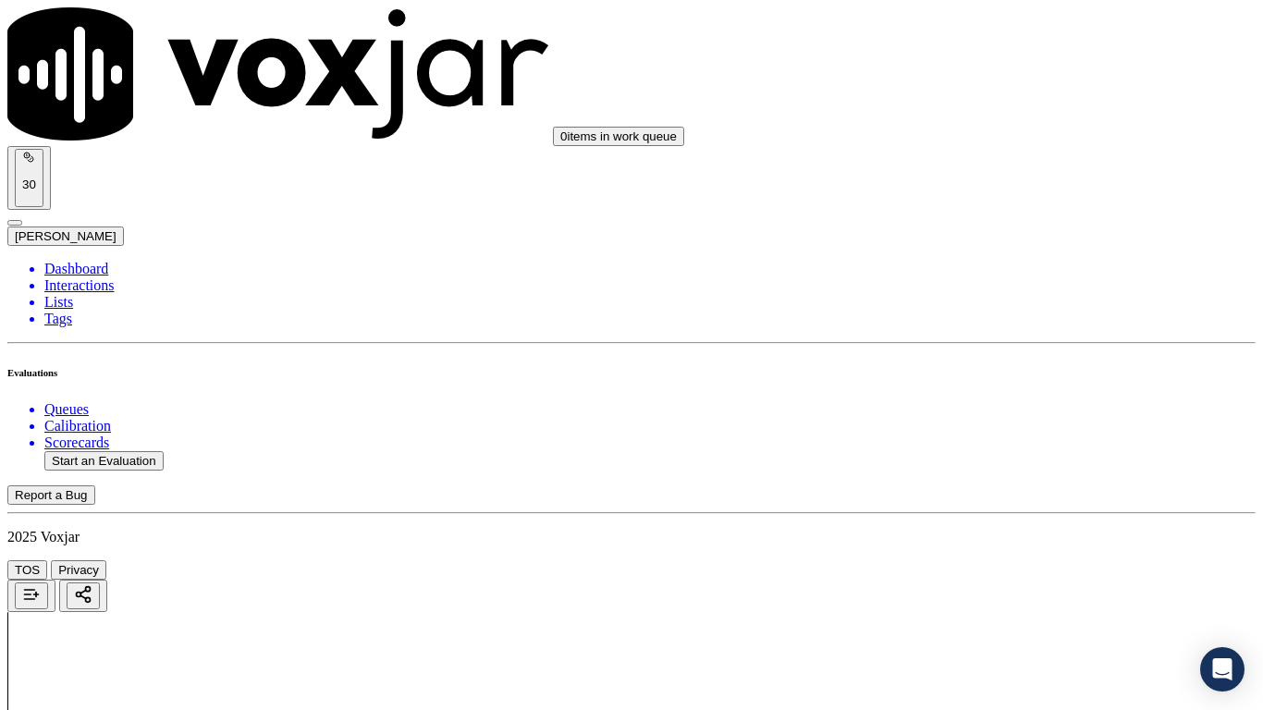
scroll to position [555, 0]
click at [1023, 315] on div "Yes" at bounding box center [1053, 307] width 235 height 17
click at [1011, 561] on div "N/A" at bounding box center [1053, 595] width 235 height 17
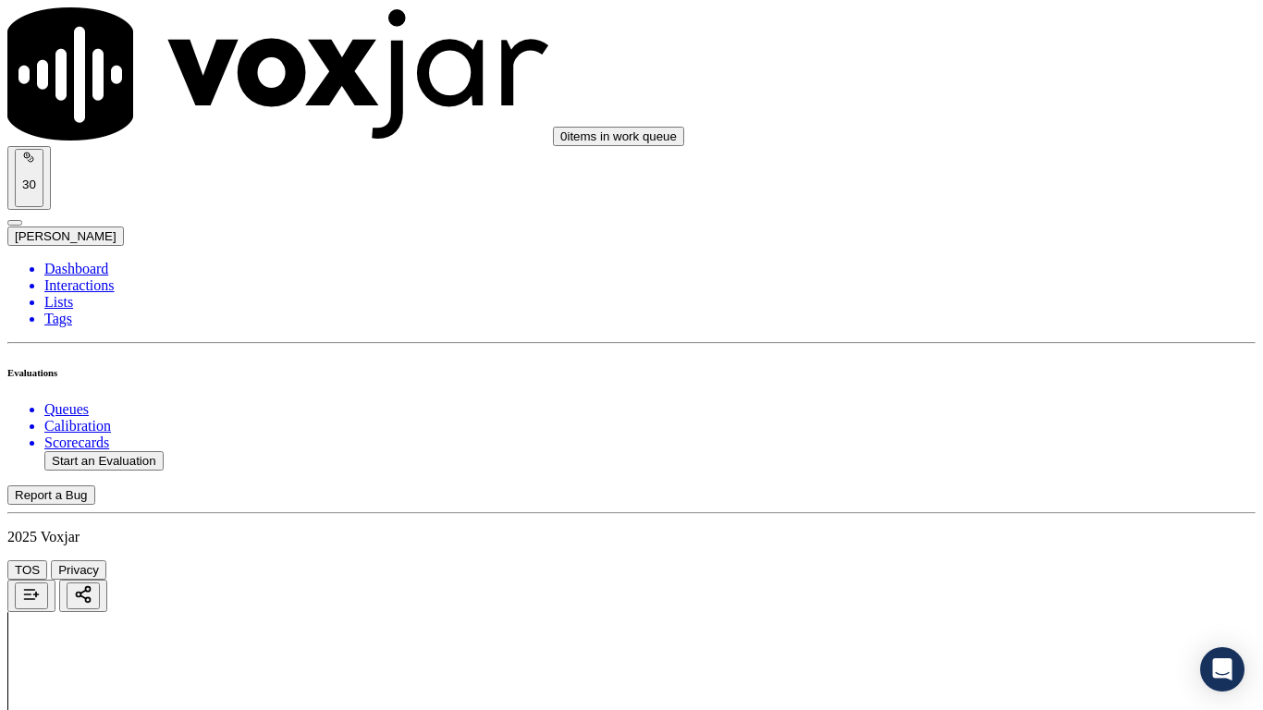
scroll to position [1110, 0]
click at [1005, 349] on div "N/A" at bounding box center [1053, 340] width 235 height 17
click at [1018, 544] on div "Yes" at bounding box center [1053, 540] width 235 height 17
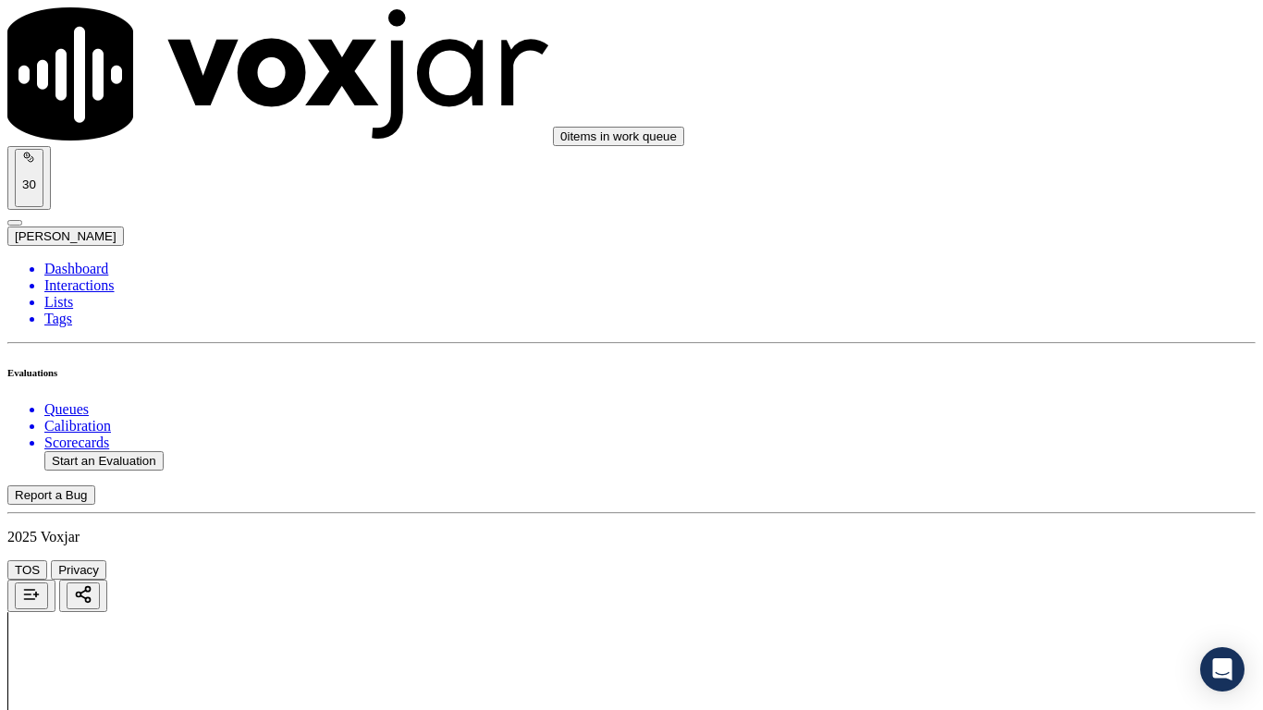
scroll to position [1665, 0]
click at [986, 243] on div "Yes" at bounding box center [1053, 240] width 235 height 17
click at [1022, 498] on div "Yes" at bounding box center [1053, 495] width 235 height 17
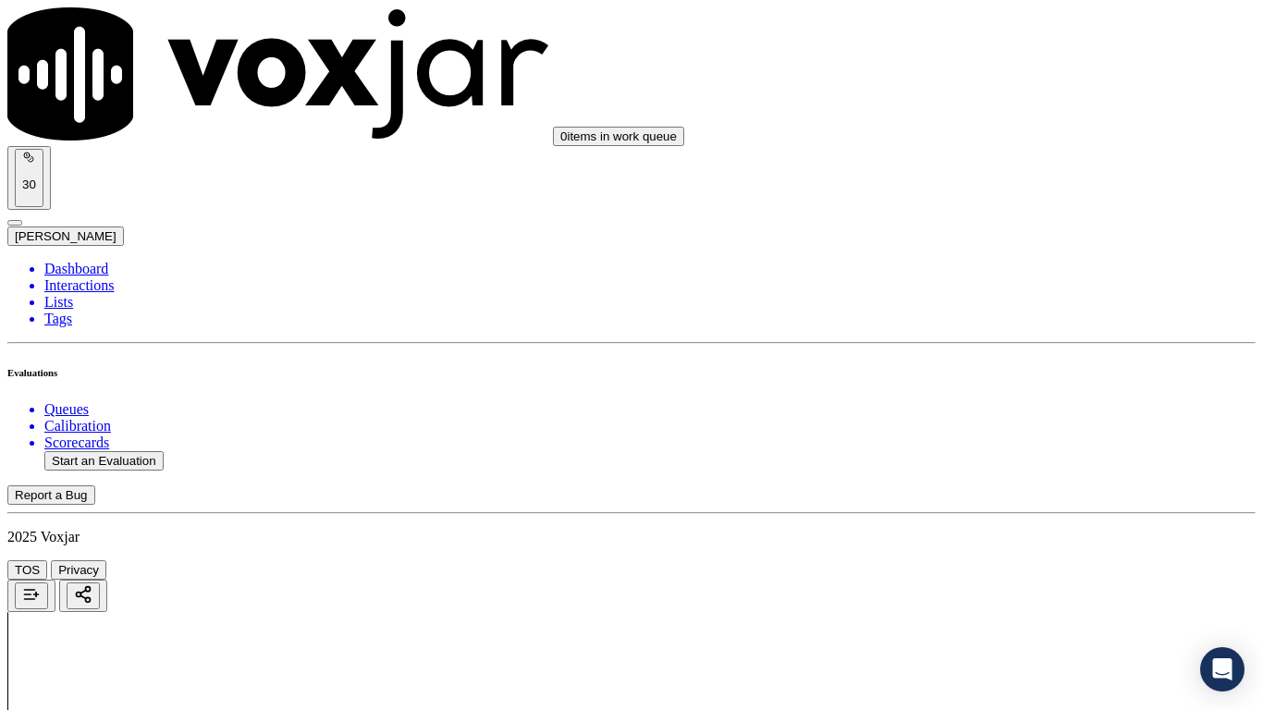
click at [1018, 539] on div "No" at bounding box center [1053, 538] width 235 height 17
paste textarea "8.57sec"
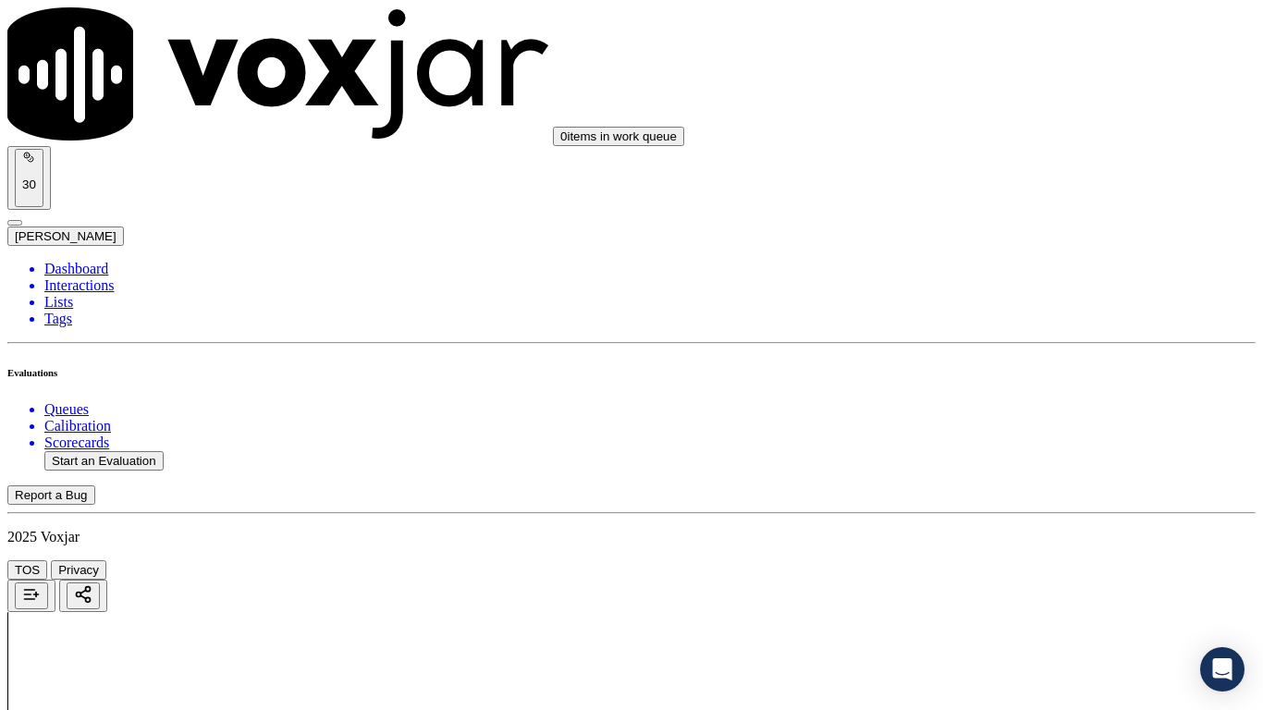
scroll to position [2312, 0]
type textarea "8.57sec Agent failed to collect the full address from CX"
click at [1015, 188] on div "Yes" at bounding box center [1053, 179] width 235 height 17
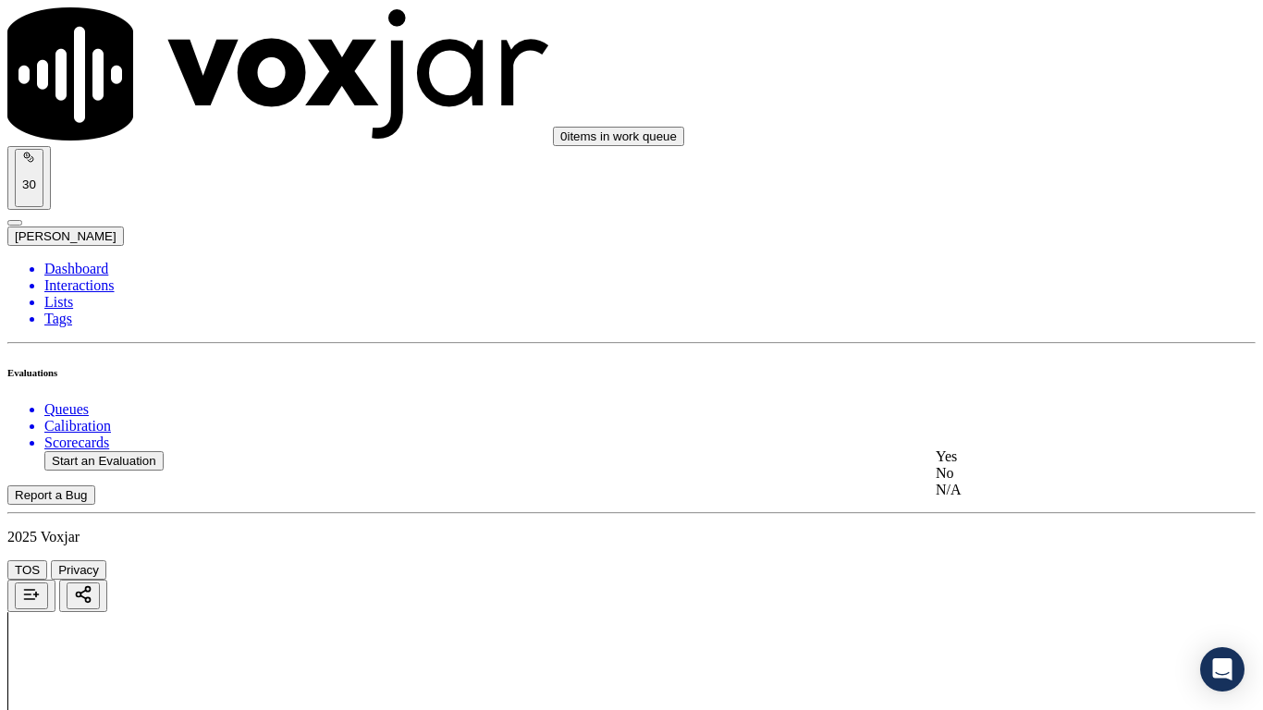
click at [1055, 465] on div "Yes" at bounding box center [1053, 457] width 235 height 17
click at [1029, 365] on div "Yes" at bounding box center [1053, 357] width 235 height 17
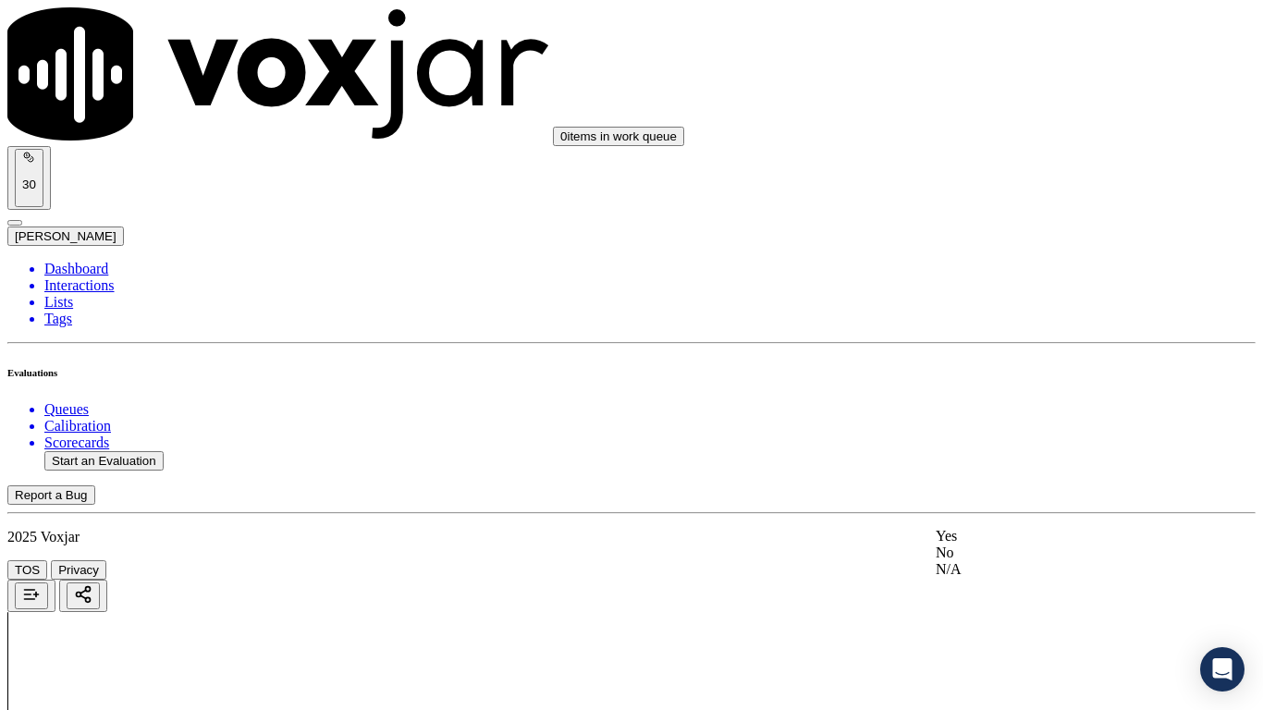
click at [994, 545] on div "Yes" at bounding box center [1053, 536] width 235 height 17
click at [1029, 365] on div "Yes" at bounding box center [1053, 357] width 235 height 17
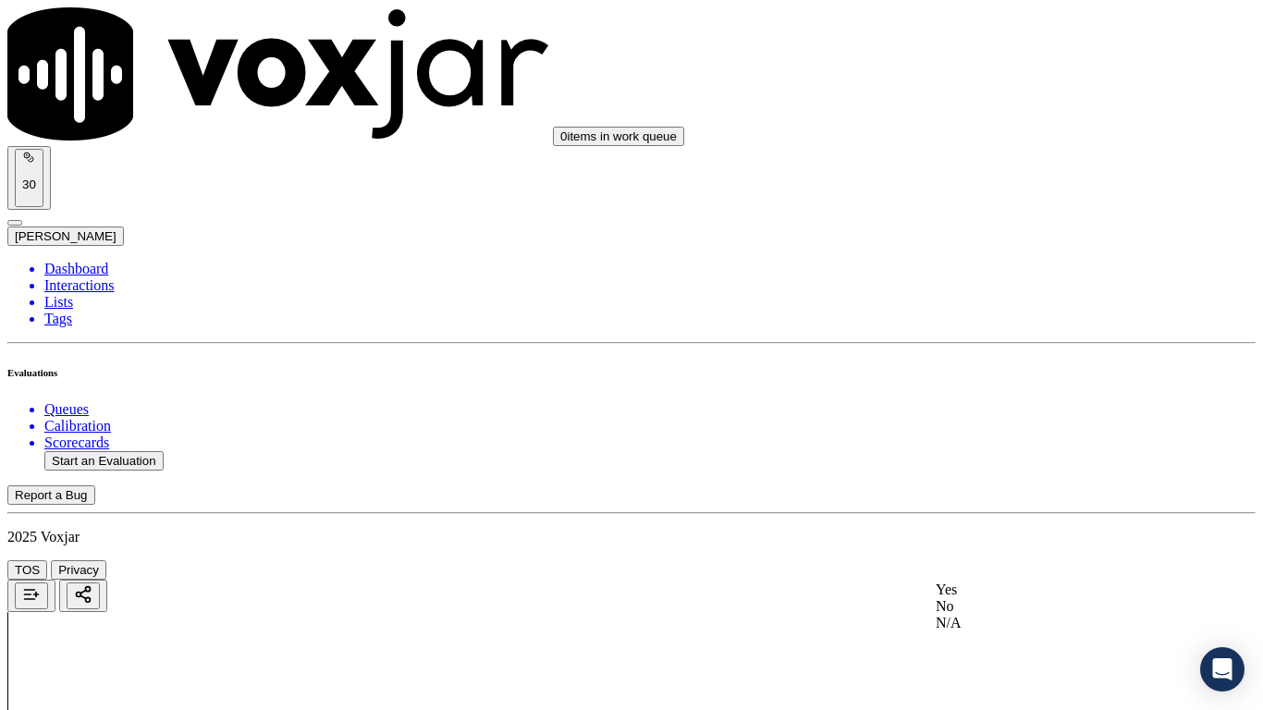
click at [1039, 561] on div "Yes" at bounding box center [1053, 590] width 235 height 17
click at [992, 277] on div "Yes" at bounding box center [1053, 268] width 235 height 17
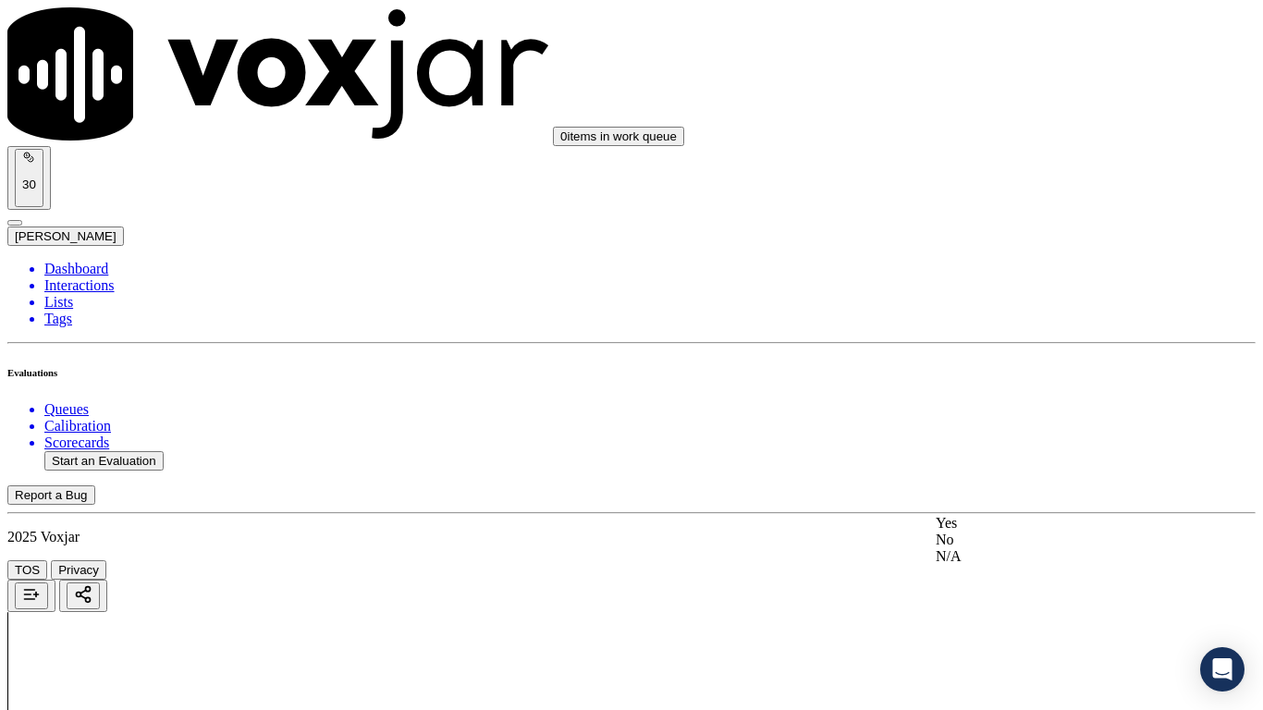
click at [1026, 548] on div "No" at bounding box center [1053, 540] width 235 height 17
drag, startPoint x: 982, startPoint y: 601, endPoint x: 1008, endPoint y: 604, distance: 26.0
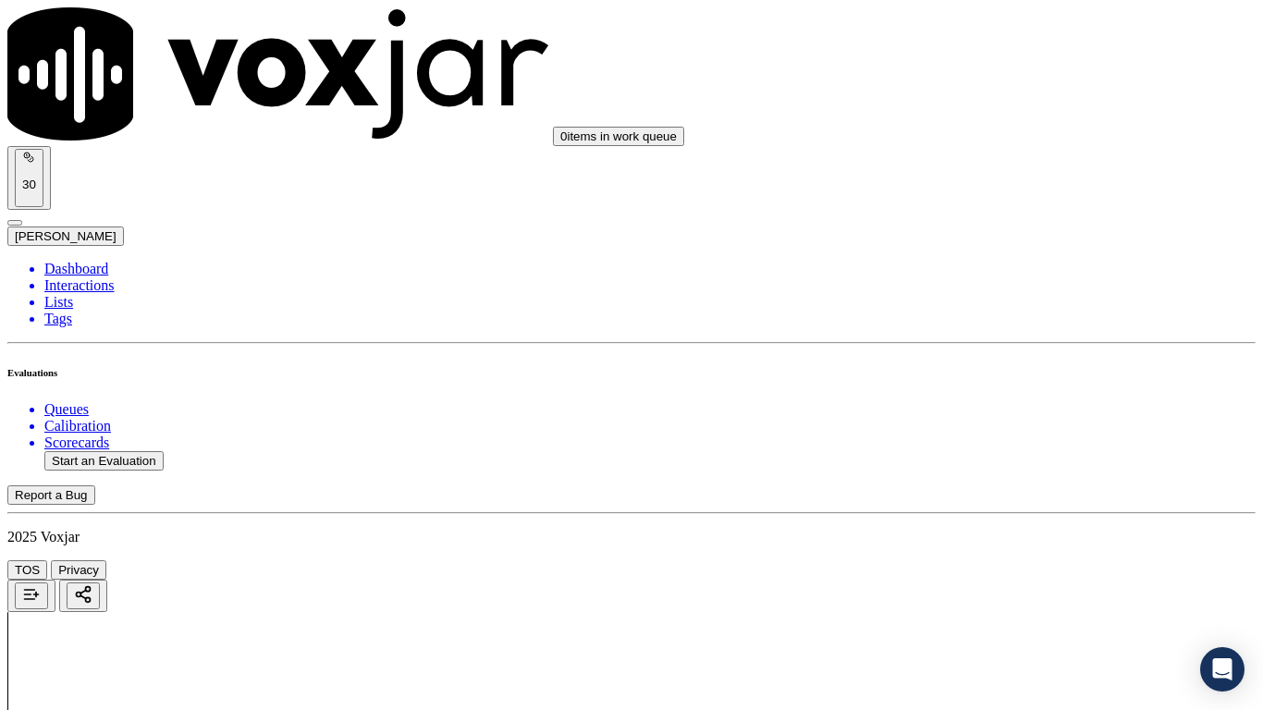
paste textarea "6.27sec"
paste textarea "Rescind period"
type textarea "6.27sec Agent stated both the terms There is an ETF of $100 & if Cx cancel afte…"
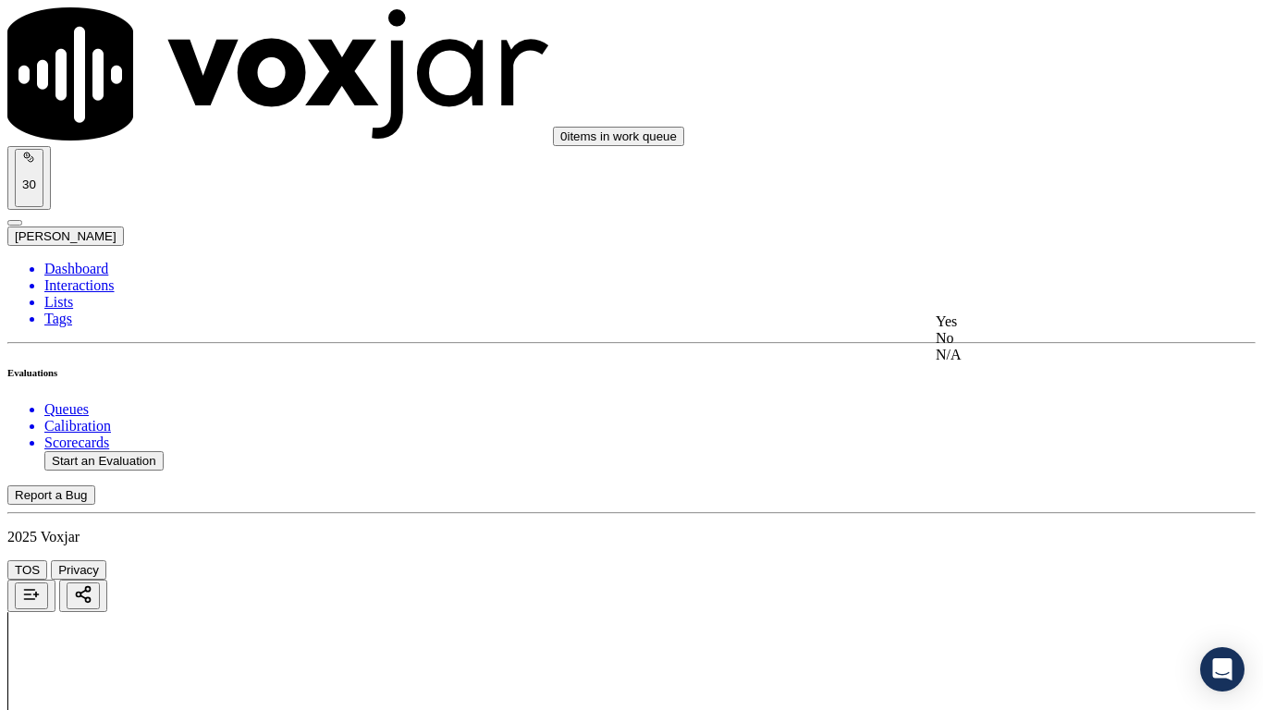
click at [1029, 330] on div "Yes" at bounding box center [1053, 322] width 235 height 17
click at [1037, 302] on div "No" at bounding box center [1053, 294] width 235 height 17
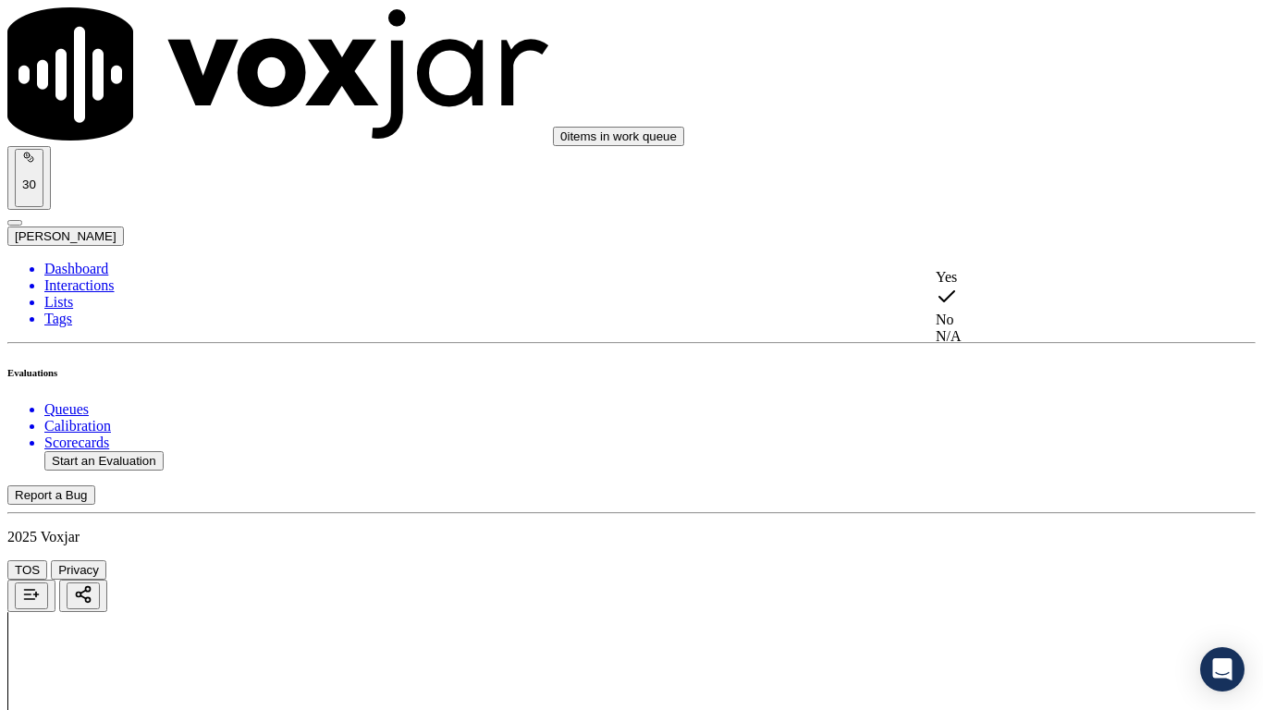
click at [993, 279] on div "Yes" at bounding box center [1053, 277] width 235 height 17
click at [1025, 561] on div "Yes" at bounding box center [1053, 608] width 235 height 17
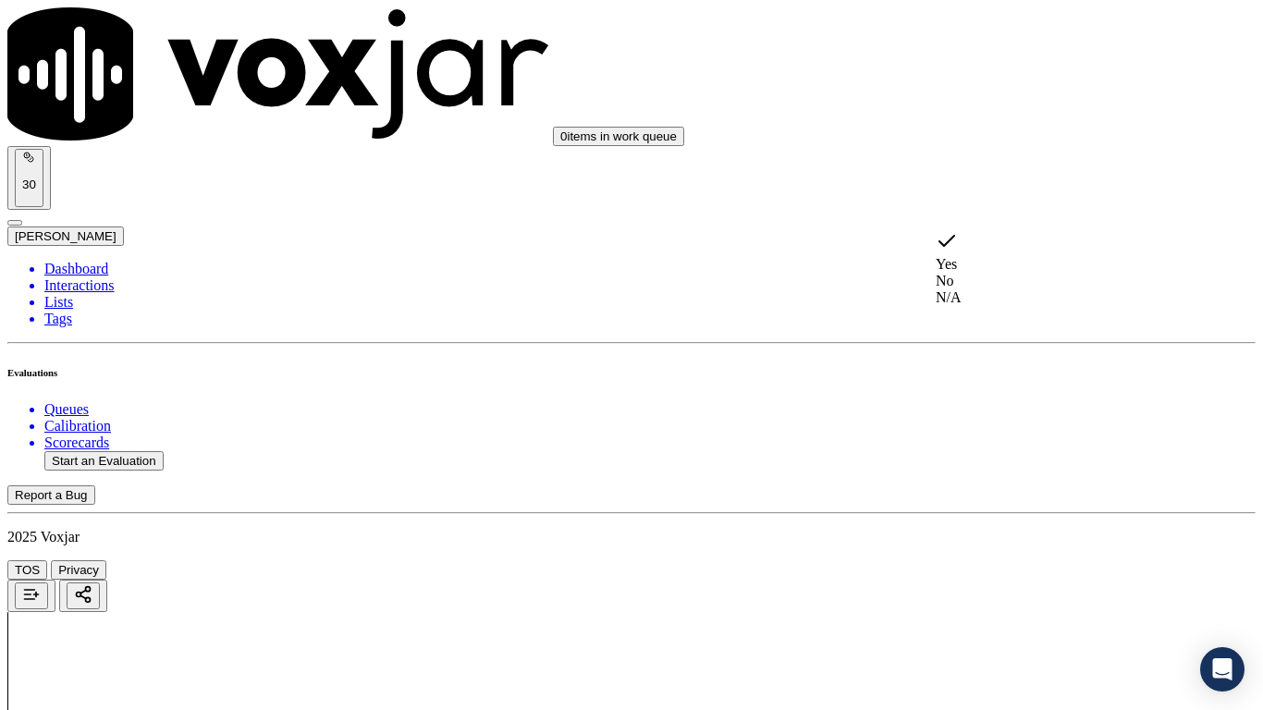
click at [1012, 281] on div "No" at bounding box center [1053, 281] width 235 height 17
drag, startPoint x: 1041, startPoint y: 441, endPoint x: 1040, endPoint y: 452, distance: 11.1
click at [1034, 480] on div "Yes" at bounding box center [1053, 471] width 235 height 17
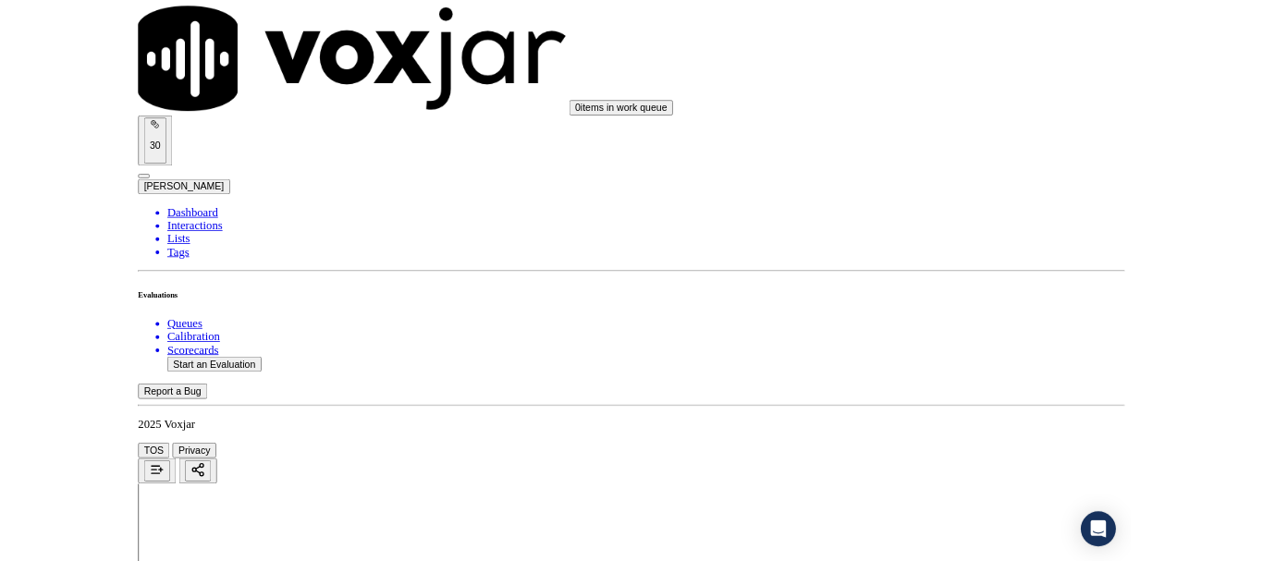
scroll to position [5314, 0]
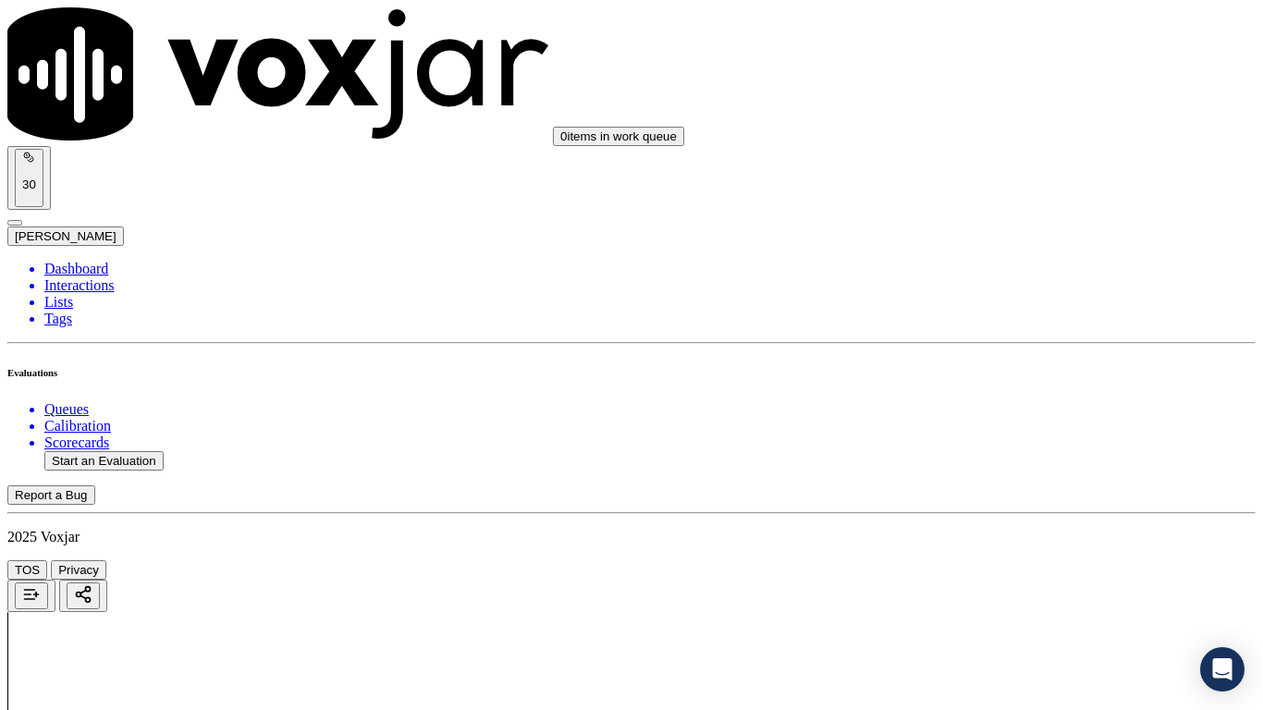
click at [1010, 525] on div "No" at bounding box center [1053, 517] width 235 height 17
